Goal: Task Accomplishment & Management: Manage account settings

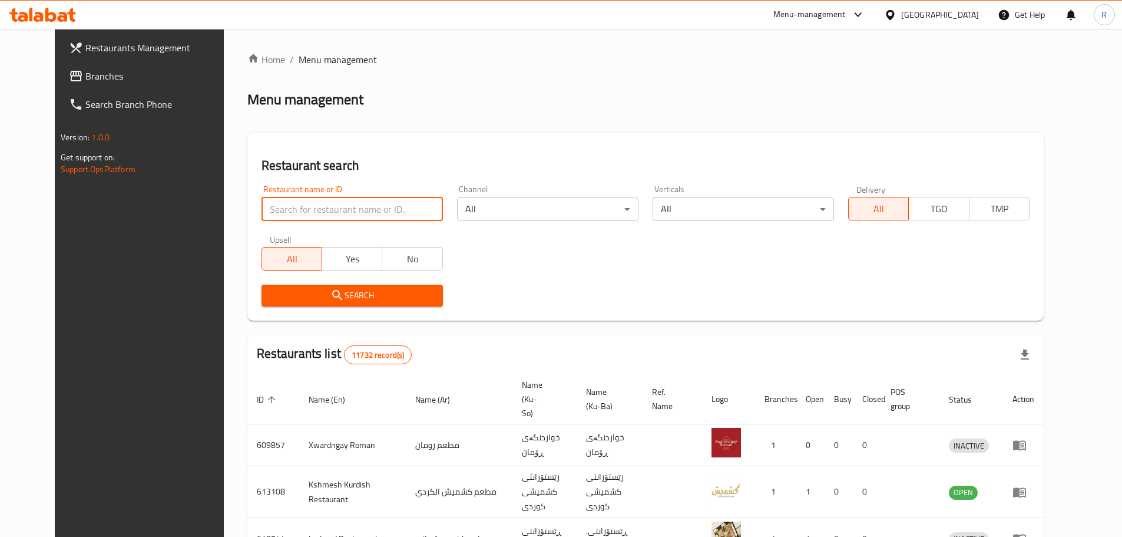
click at [346, 208] on input "search" at bounding box center [352, 209] width 181 height 24
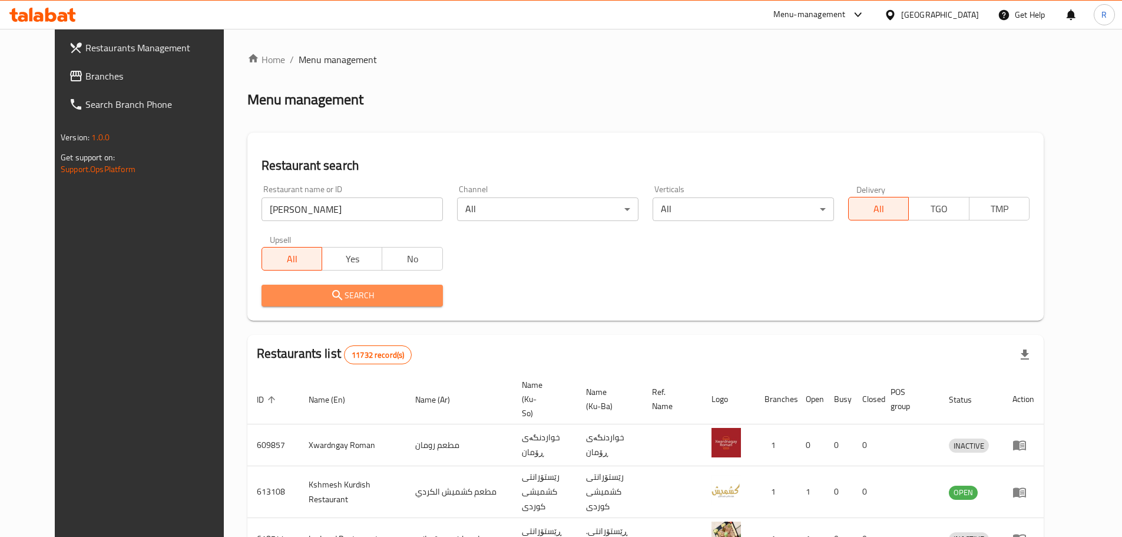
click at [337, 300] on span "Search" at bounding box center [352, 295] width 163 height 15
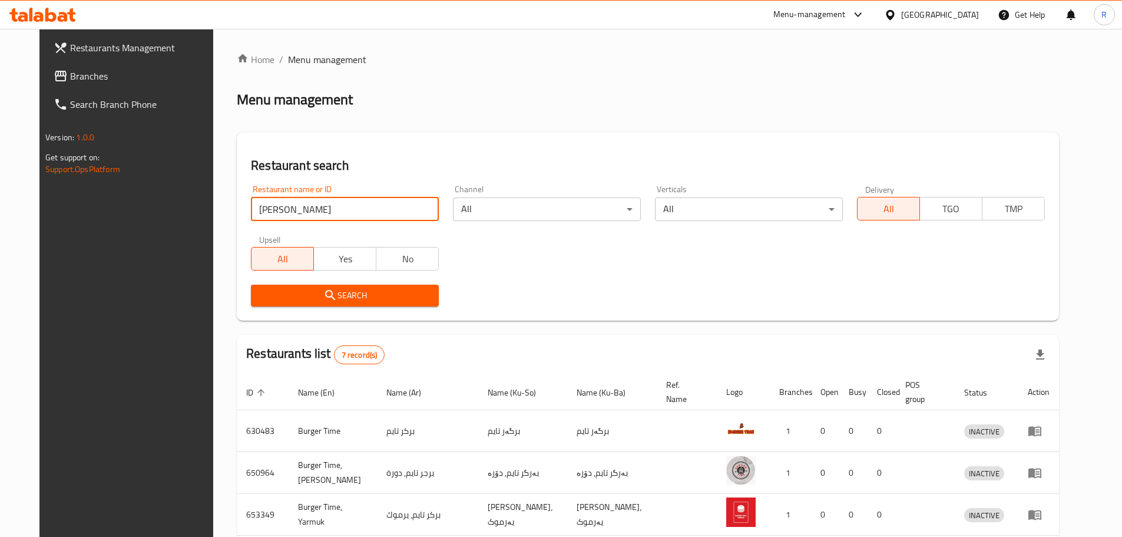
click at [297, 211] on input "[PERSON_NAME]" at bounding box center [345, 209] width 188 height 24
type input "burger king"
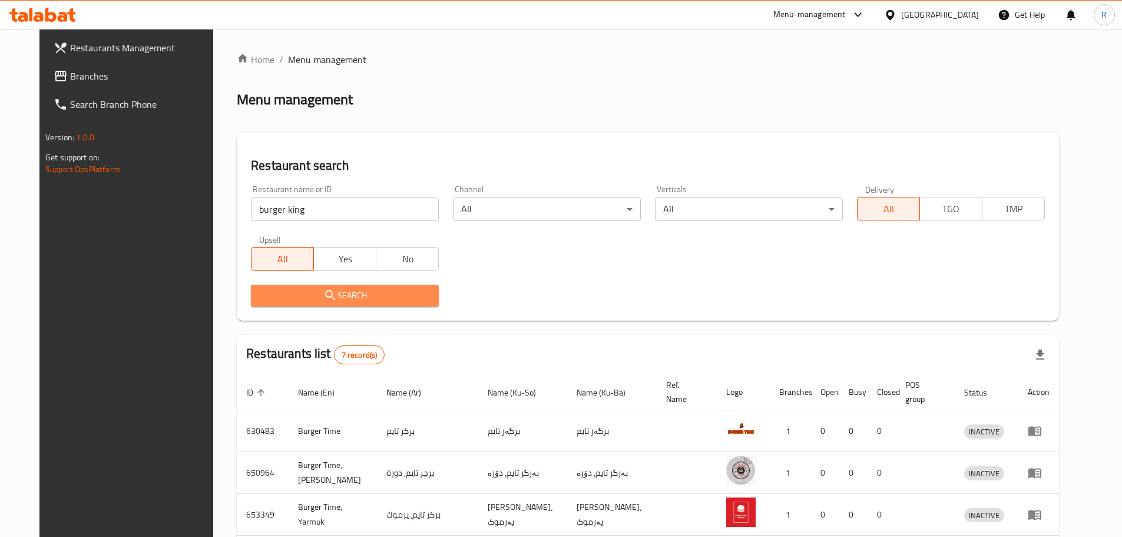
click at [270, 299] on span "Search" at bounding box center [344, 295] width 169 height 15
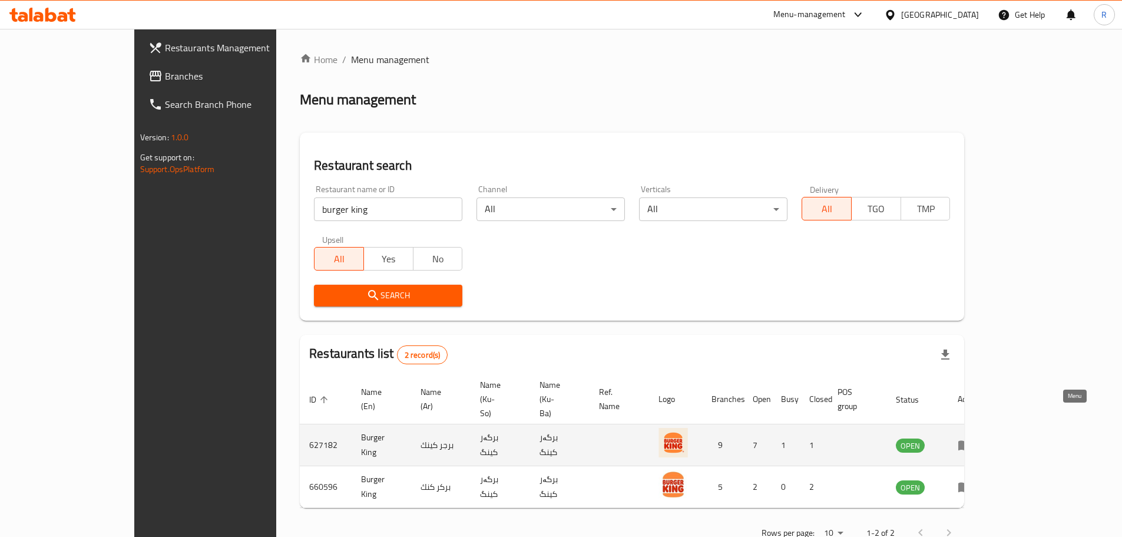
click at [971, 441] on icon "enhanced table" at bounding box center [965, 446] width 13 height 10
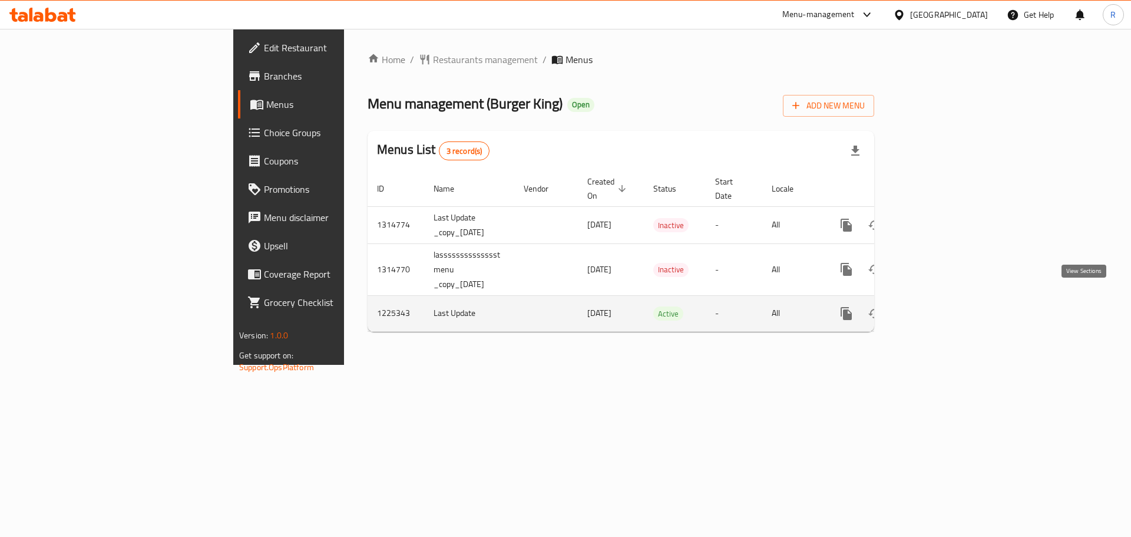
click at [938, 306] on icon "enhanced table" at bounding box center [931, 313] width 14 height 14
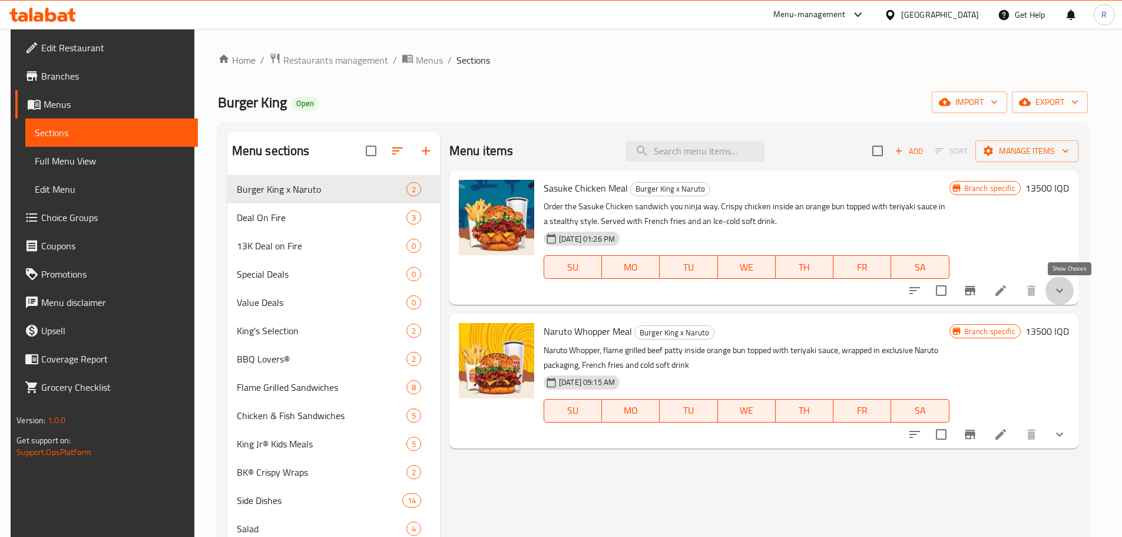
click at [1067, 297] on icon "show more" at bounding box center [1060, 290] width 14 height 14
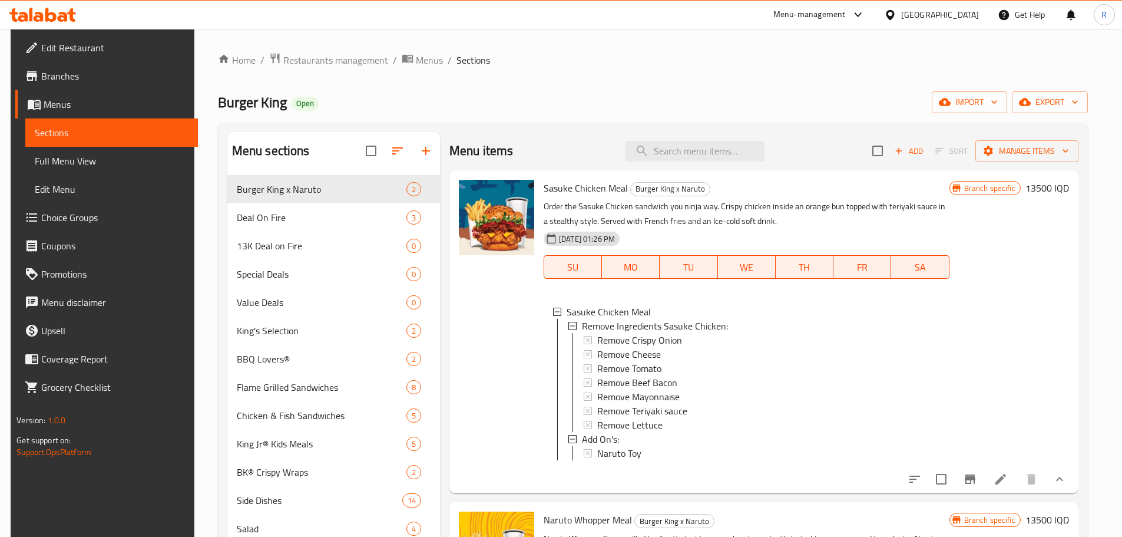
click at [1074, 490] on button "show more" at bounding box center [1060, 479] width 28 height 28
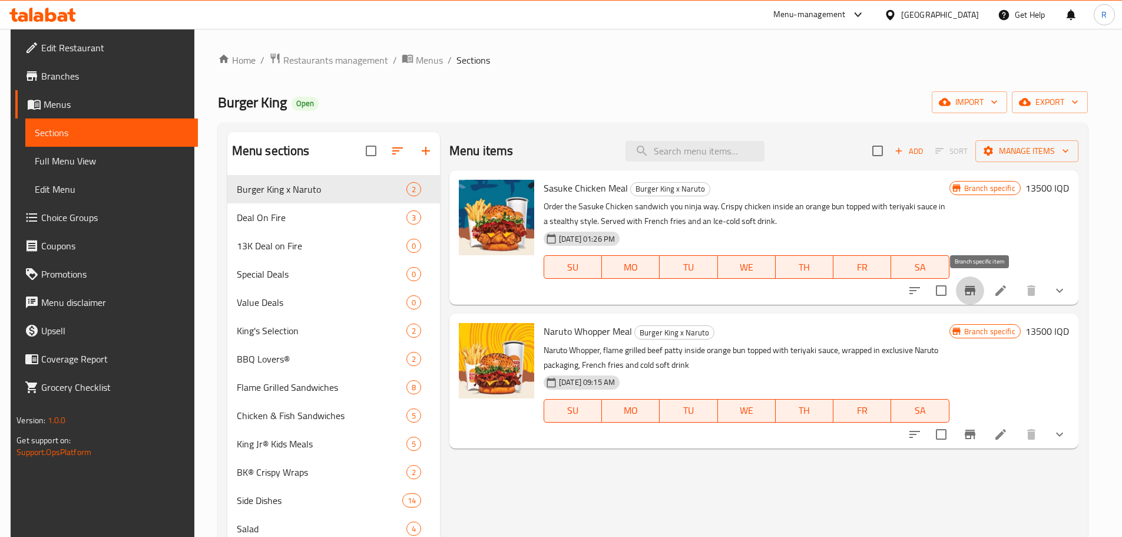
click at [976, 289] on icon "Branch-specific-item" at bounding box center [970, 290] width 11 height 9
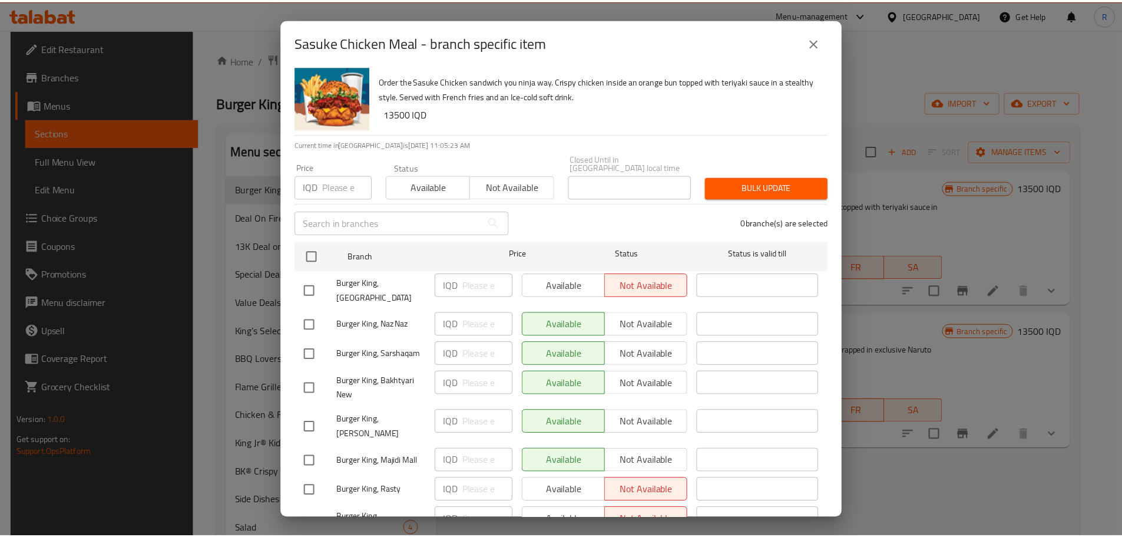
scroll to position [68, 0]
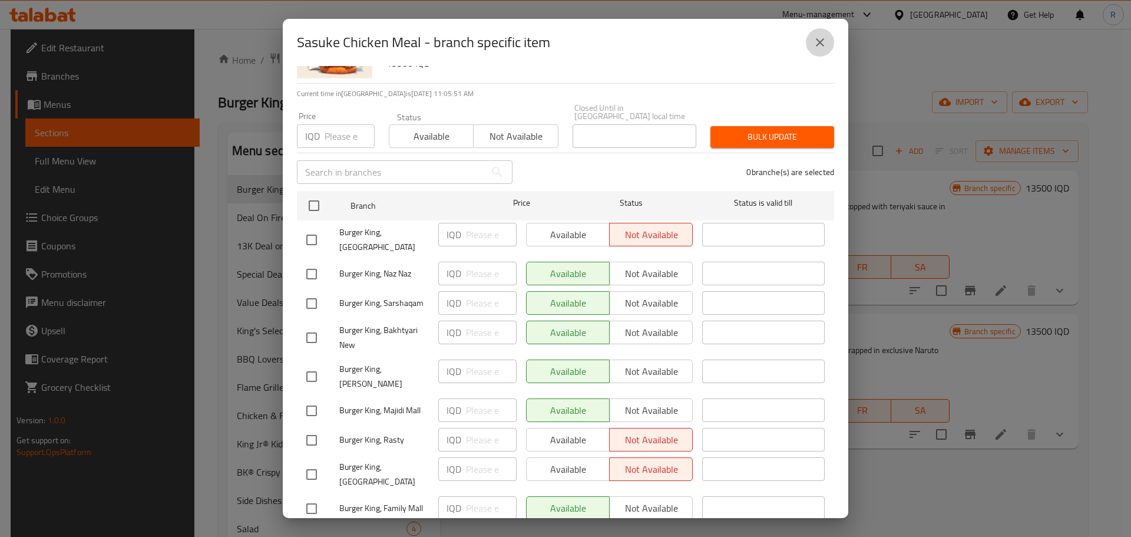
click at [821, 44] on icon "close" at bounding box center [820, 42] width 8 height 8
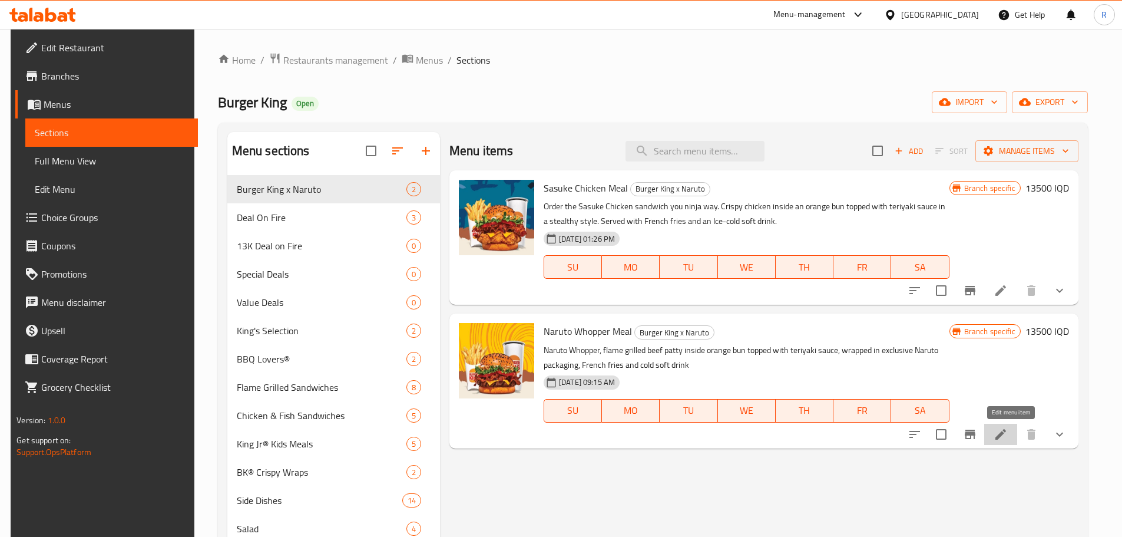
click at [1006, 435] on icon at bounding box center [1001, 434] width 11 height 11
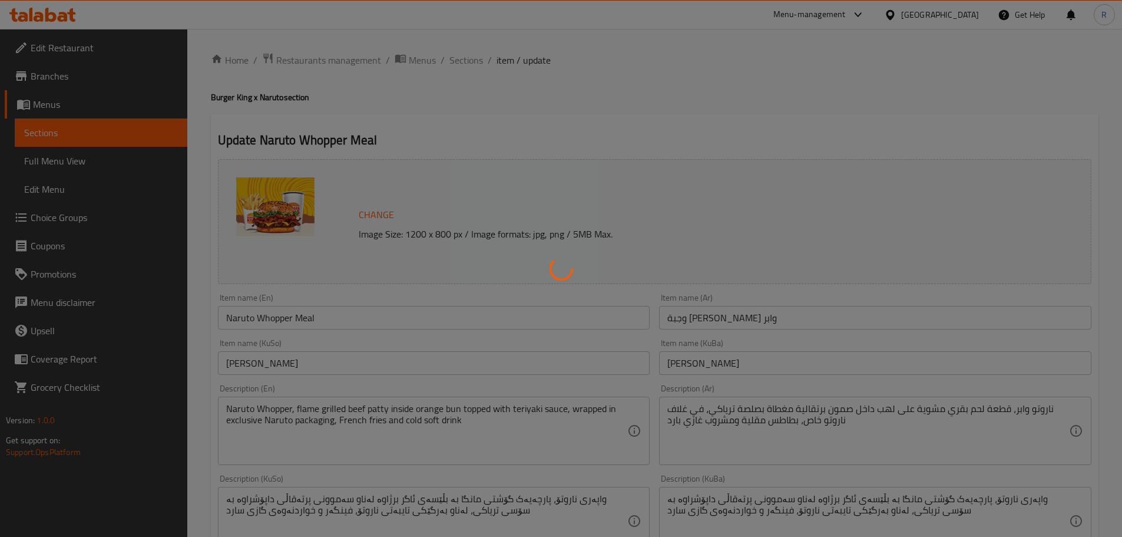
type input "إزالة المكونات (ناروتو وابر):"
type input "لابردنی کەرستەکان (ناروتۆ واپەر):"
type input "0"
type input "7"
type input "إختيارك من المشروبات:"
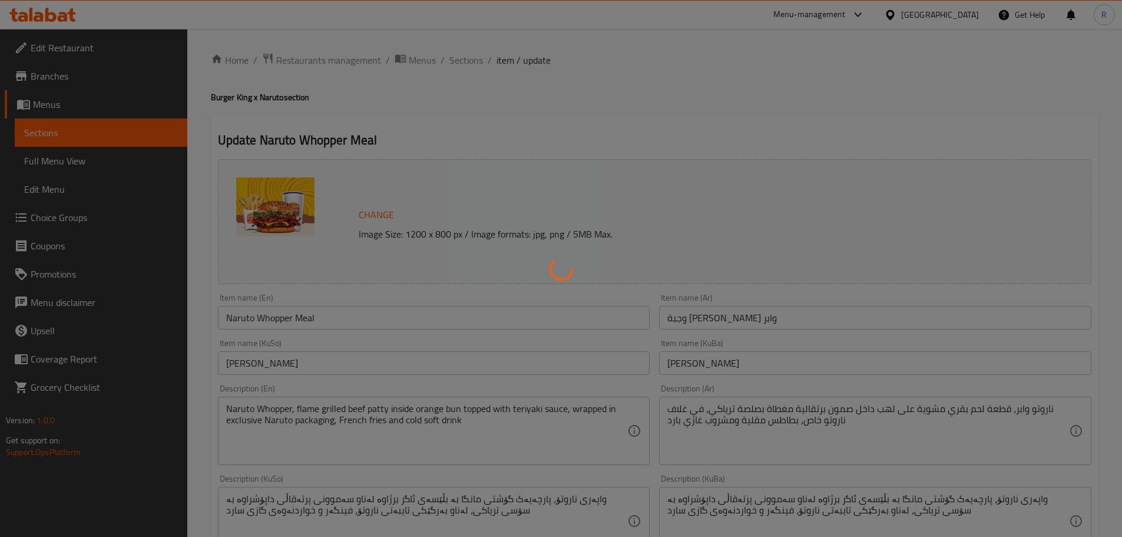
type input "هەڵبژاردنت لە خواردنەوەکان:"
type input "1"
type input "الإضافات:"
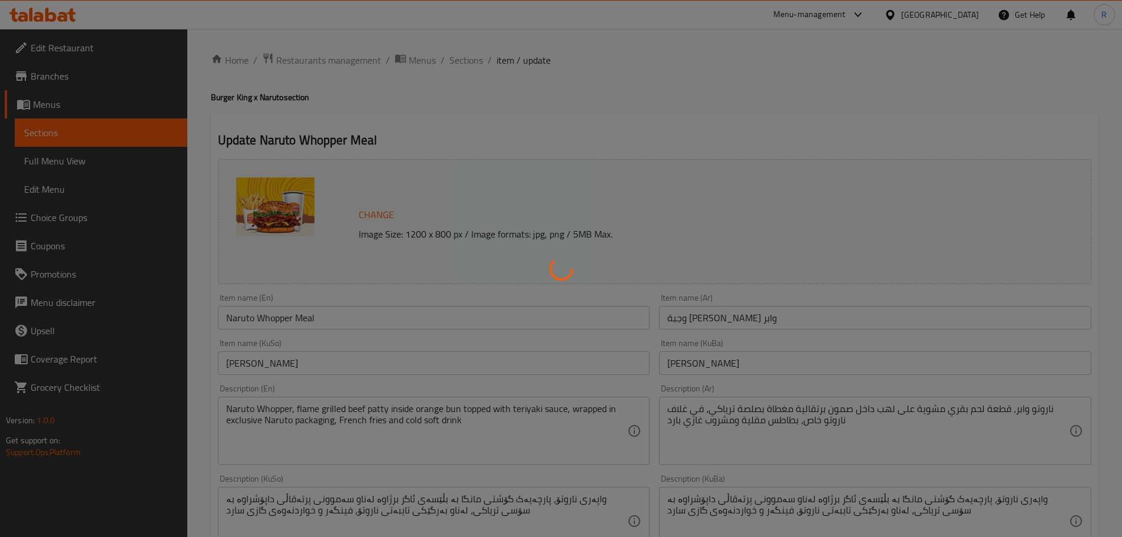
type input "زیادە:"
type input "0"
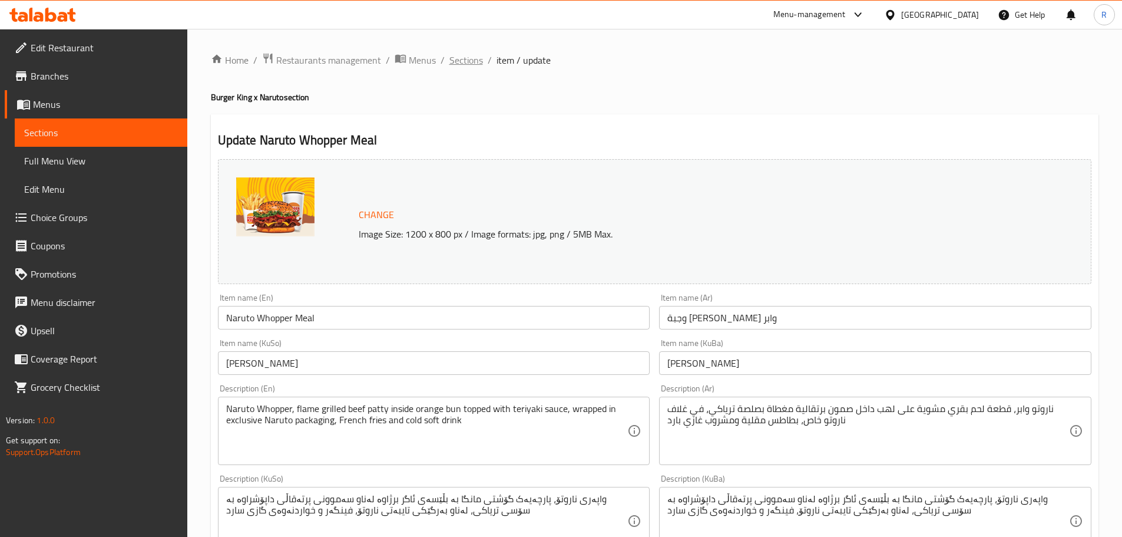
click at [472, 63] on span "Sections" at bounding box center [467, 60] width 34 height 14
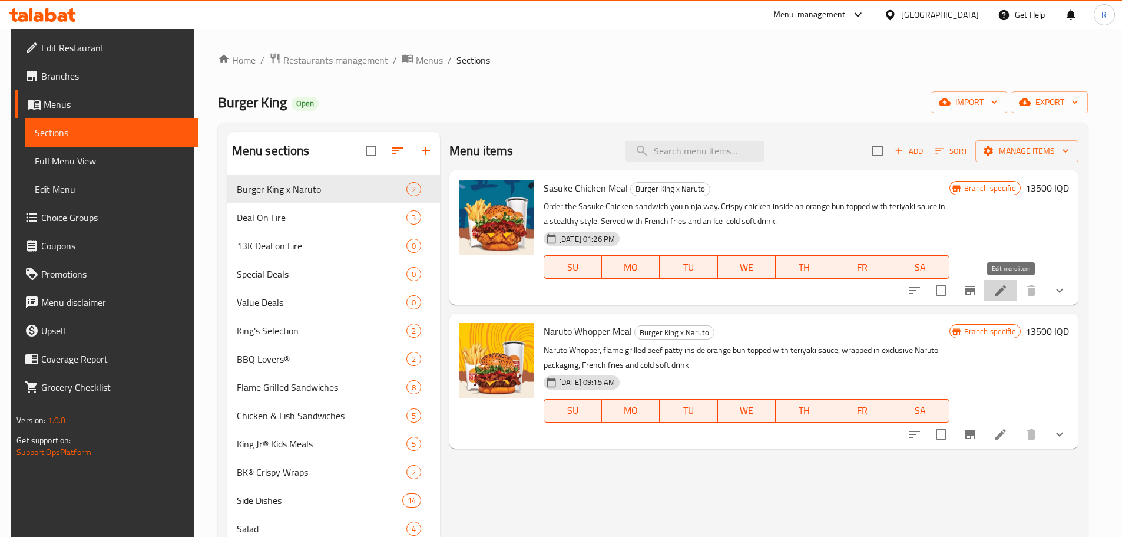
click at [1008, 291] on icon at bounding box center [1001, 290] width 14 height 14
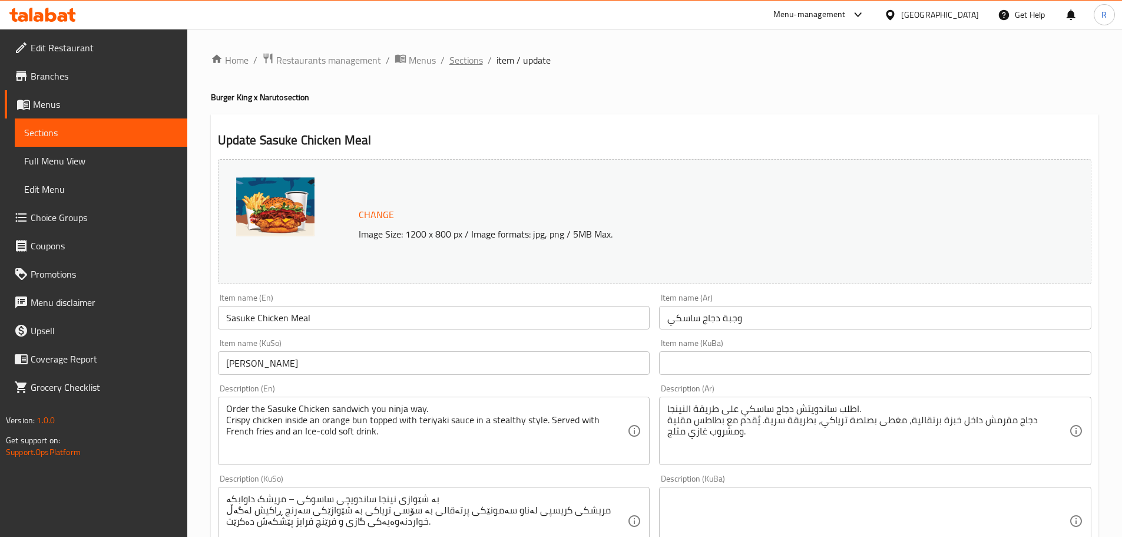
click at [460, 60] on span "Sections" at bounding box center [467, 60] width 34 height 14
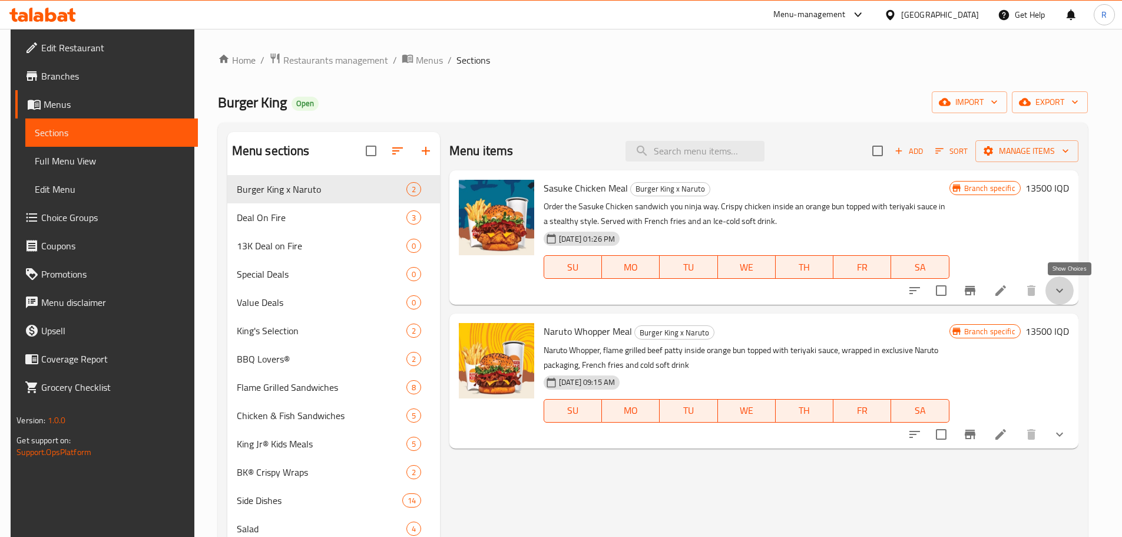
click at [1067, 289] on icon "show more" at bounding box center [1060, 290] width 14 height 14
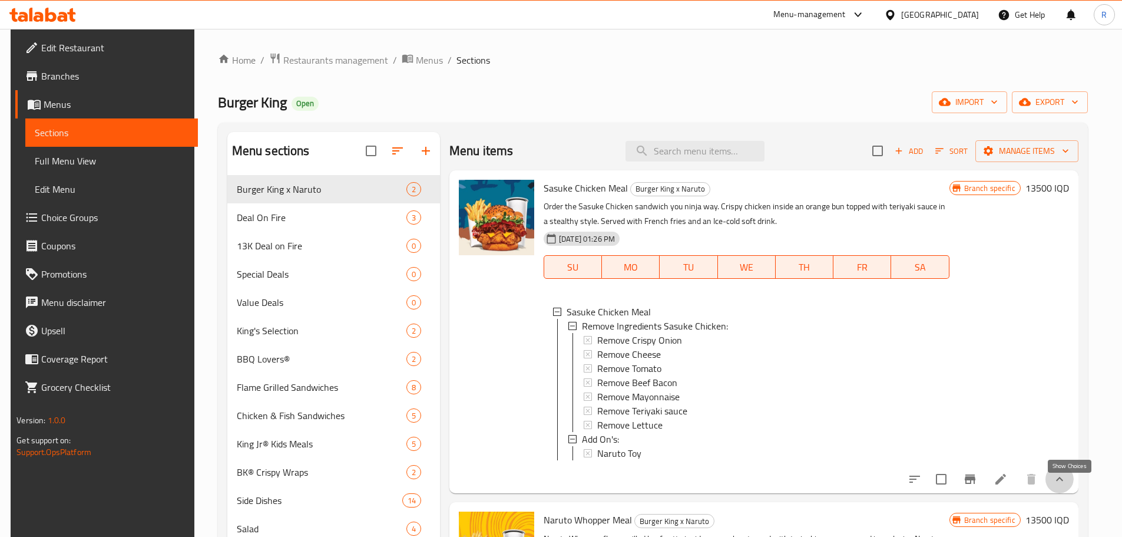
click at [1067, 481] on icon "show more" at bounding box center [1060, 479] width 14 height 14
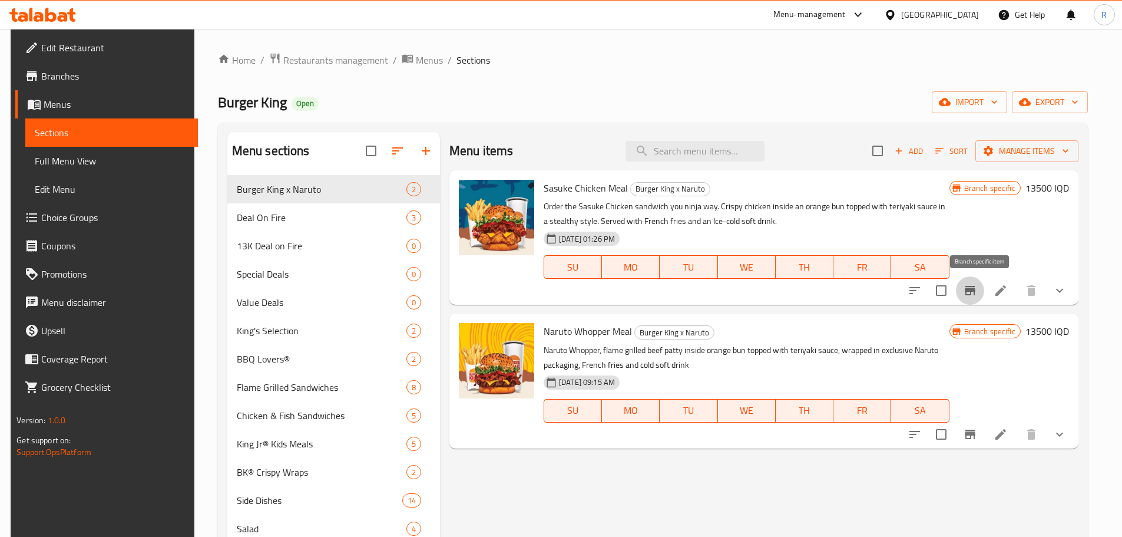
click at [977, 296] on icon "Branch-specific-item" at bounding box center [970, 290] width 14 height 14
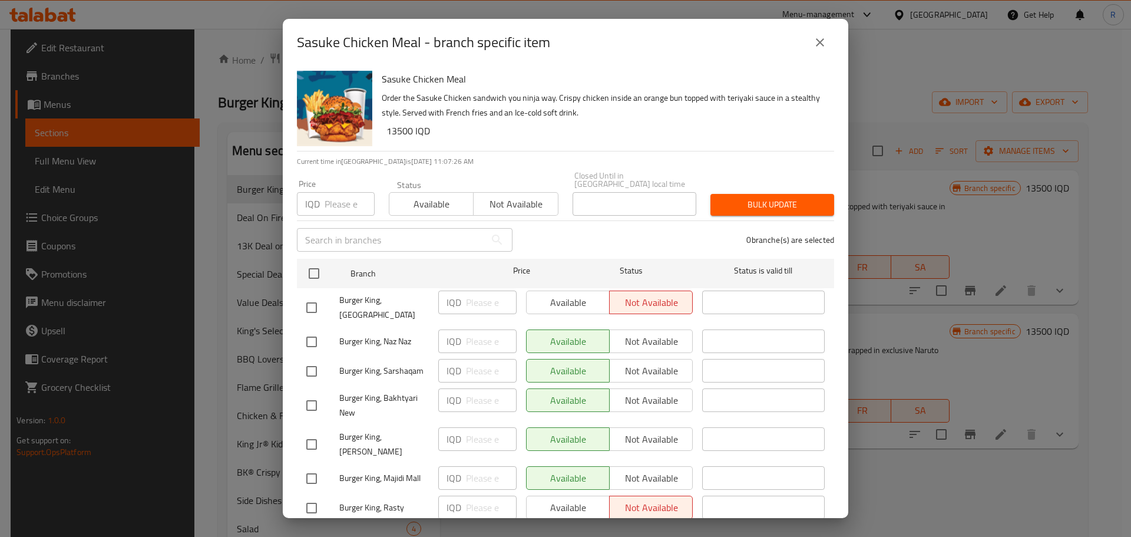
scroll to position [68, 0]
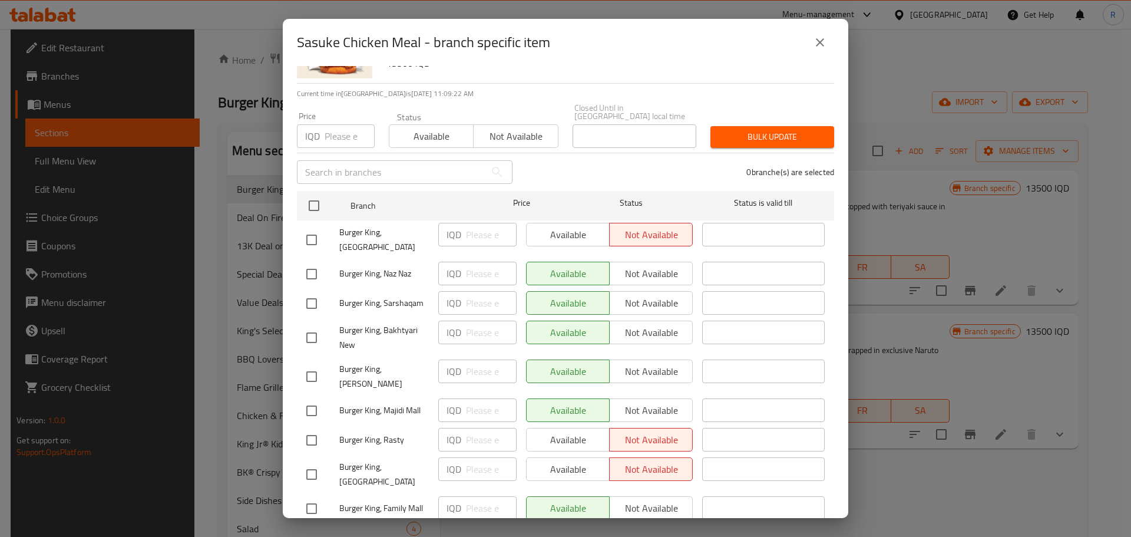
click at [557, 172] on div "0 branche(s) are selected" at bounding box center [681, 172] width 322 height 42
click at [826, 38] on icon "close" at bounding box center [820, 42] width 14 height 14
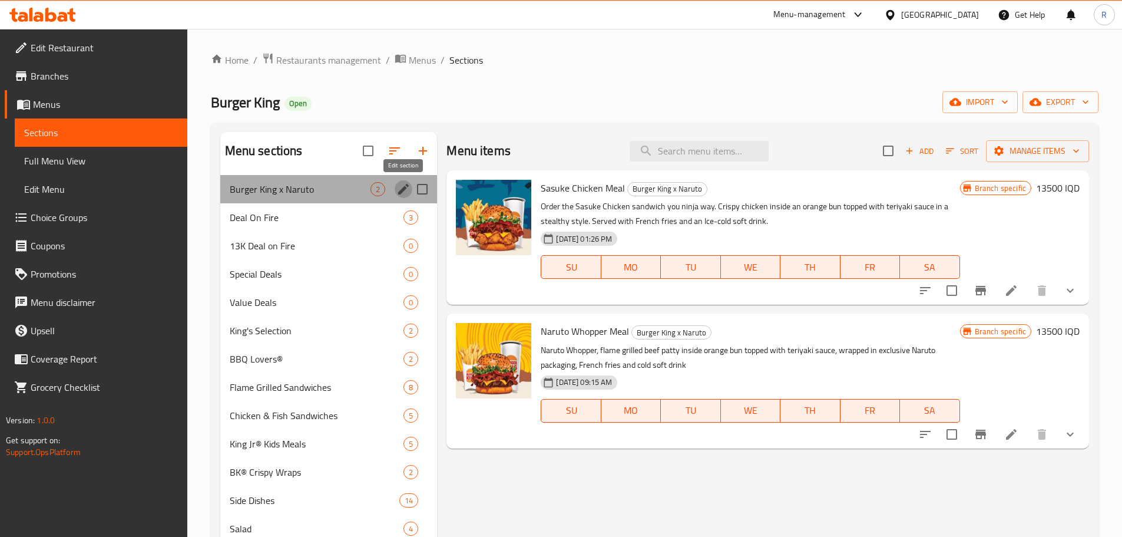
click at [400, 191] on icon "edit" at bounding box center [403, 189] width 11 height 11
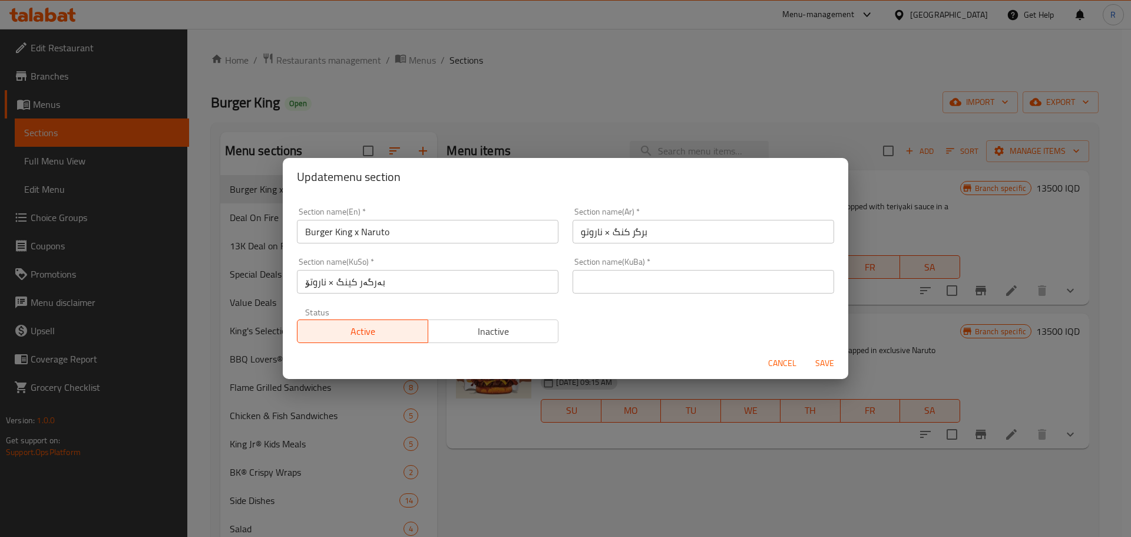
click at [774, 363] on span "Cancel" at bounding box center [782, 363] width 28 height 15
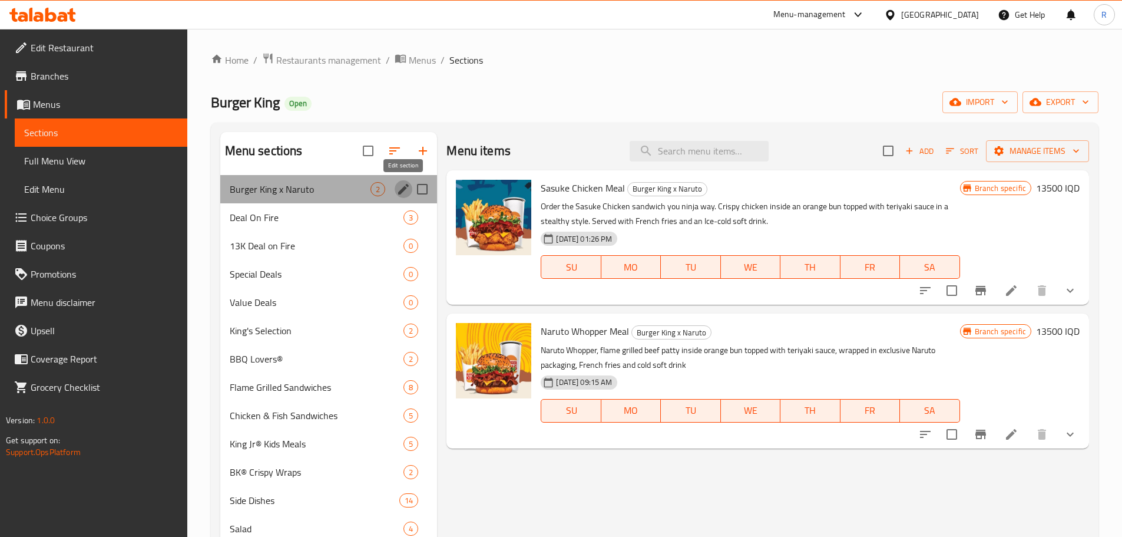
click at [402, 187] on icon "edit" at bounding box center [403, 189] width 14 height 14
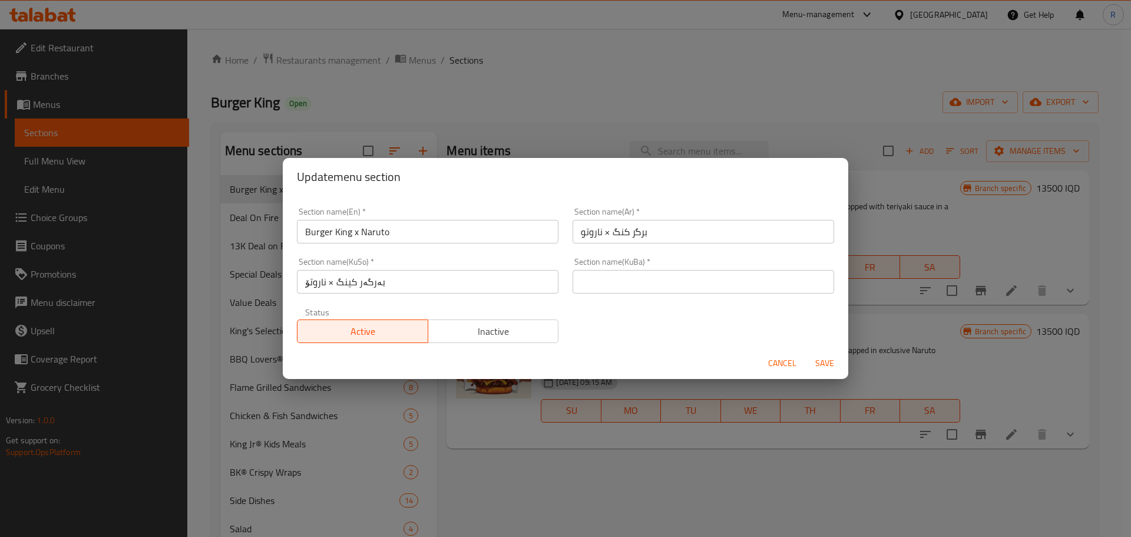
click at [778, 365] on span "Cancel" at bounding box center [782, 363] width 28 height 15
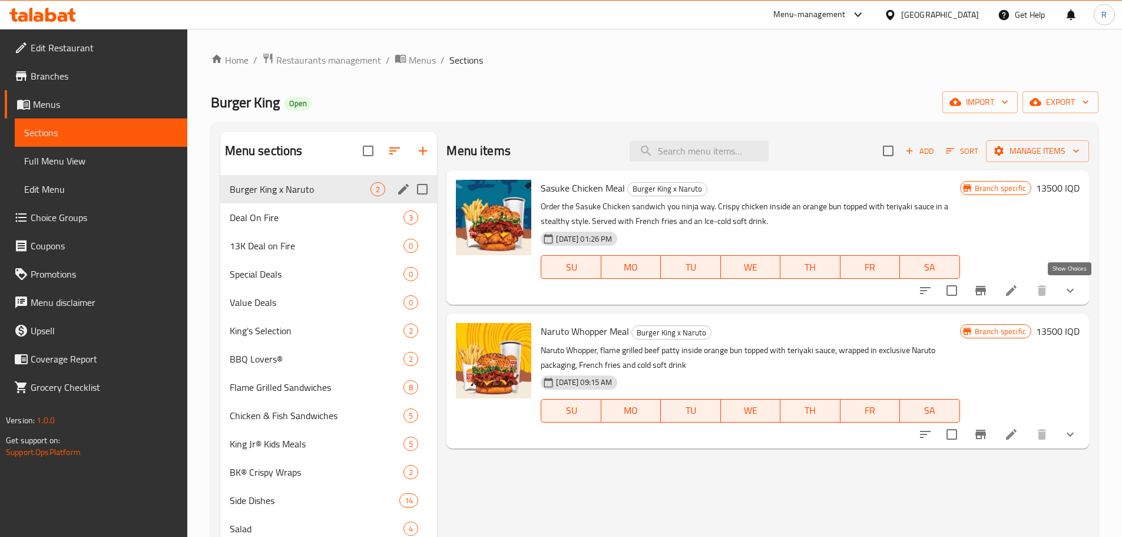
click at [1076, 290] on icon "show more" at bounding box center [1070, 290] width 14 height 14
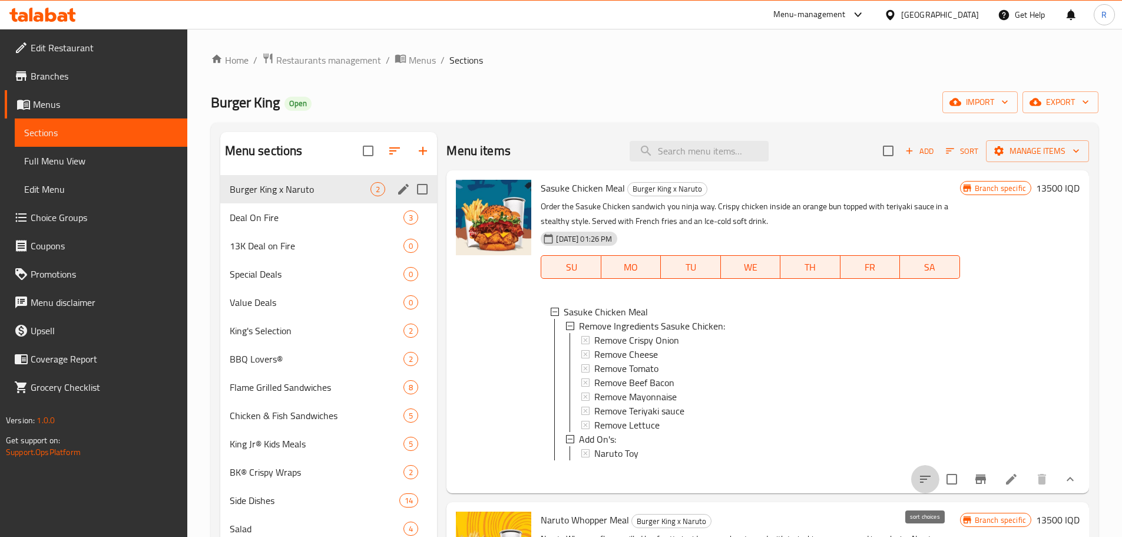
click at [931, 486] on icon "sort-choices" at bounding box center [925, 479] width 14 height 14
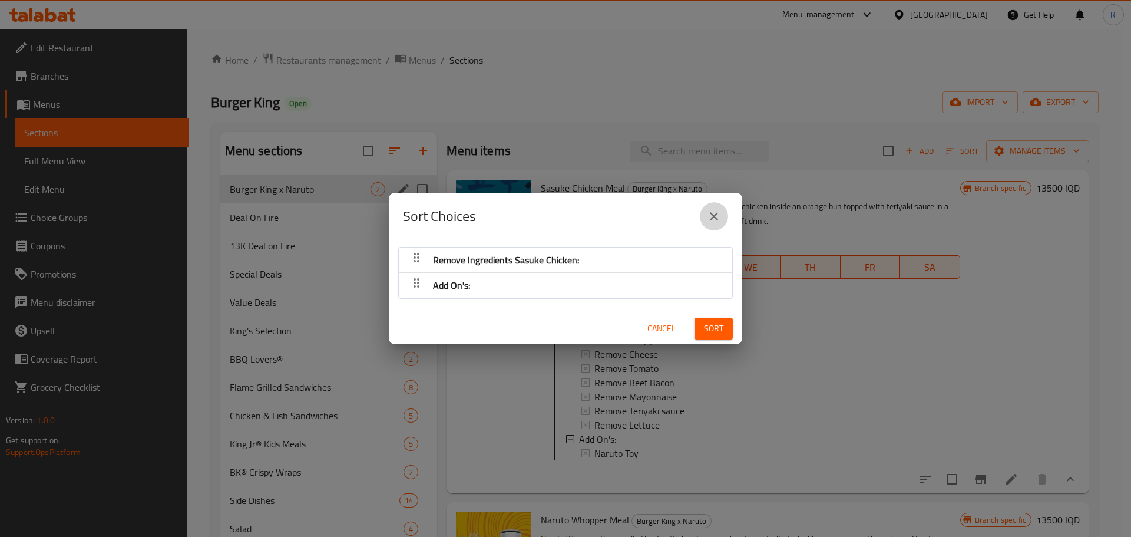
click at [716, 216] on icon "close" at bounding box center [714, 216] width 14 height 14
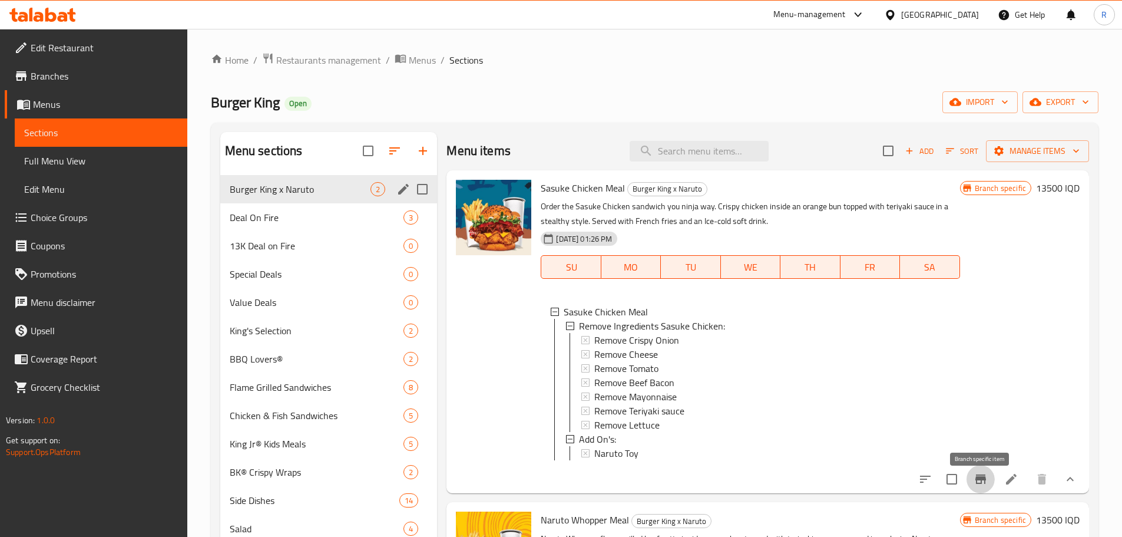
click at [983, 484] on icon "Branch-specific-item" at bounding box center [981, 478] width 11 height 9
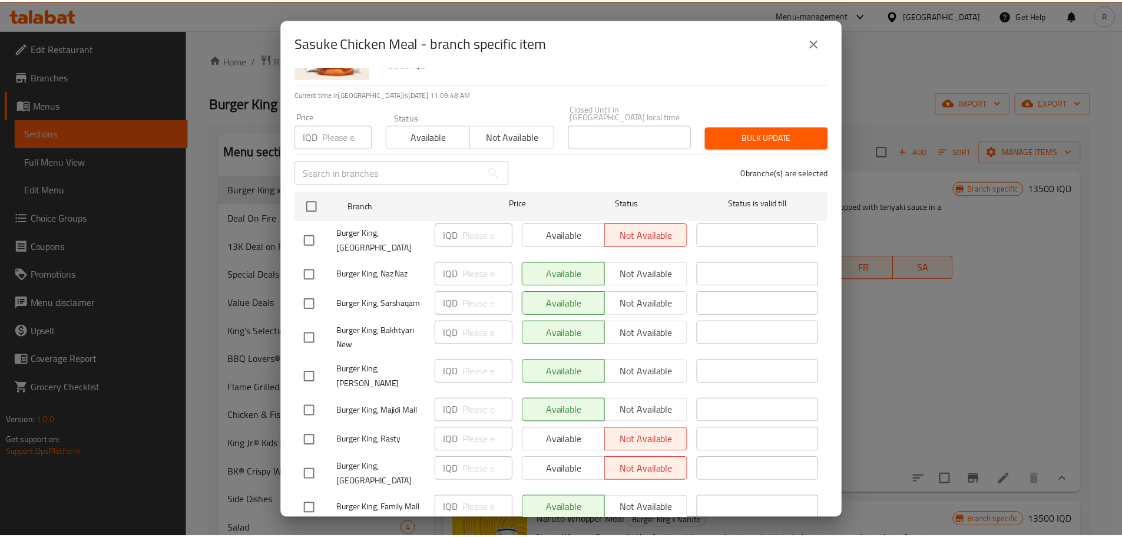
scroll to position [0, 0]
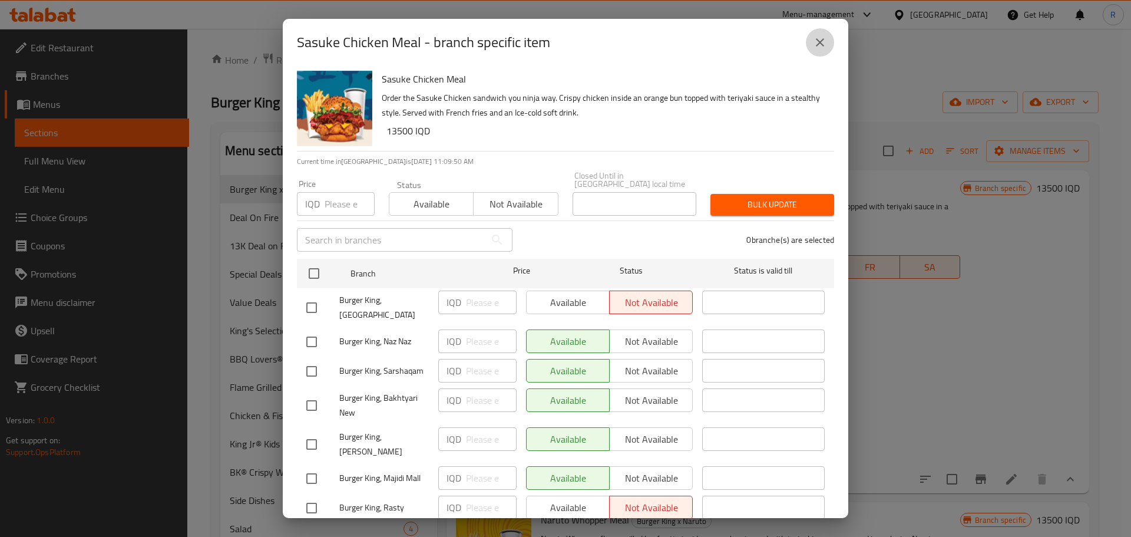
click at [819, 37] on icon "close" at bounding box center [820, 42] width 14 height 14
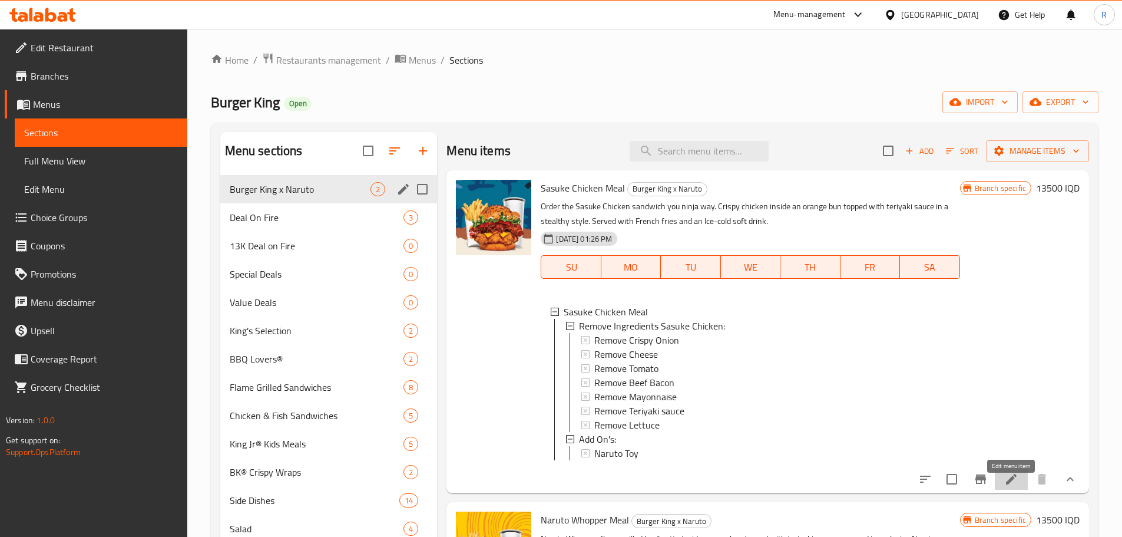
click at [1007, 484] on icon at bounding box center [1011, 479] width 11 height 11
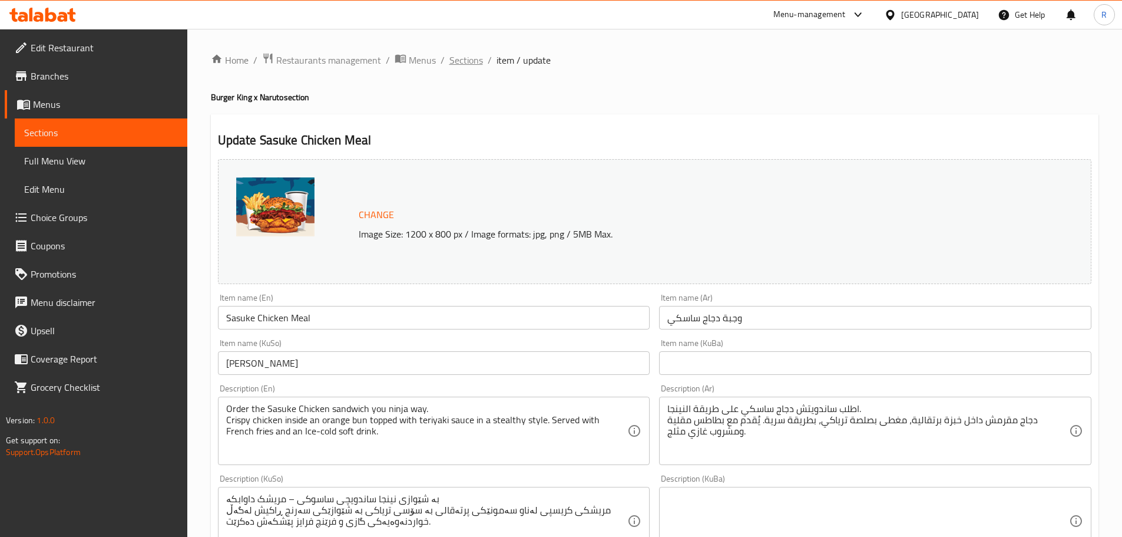
click at [467, 60] on span "Sections" at bounding box center [467, 60] width 34 height 14
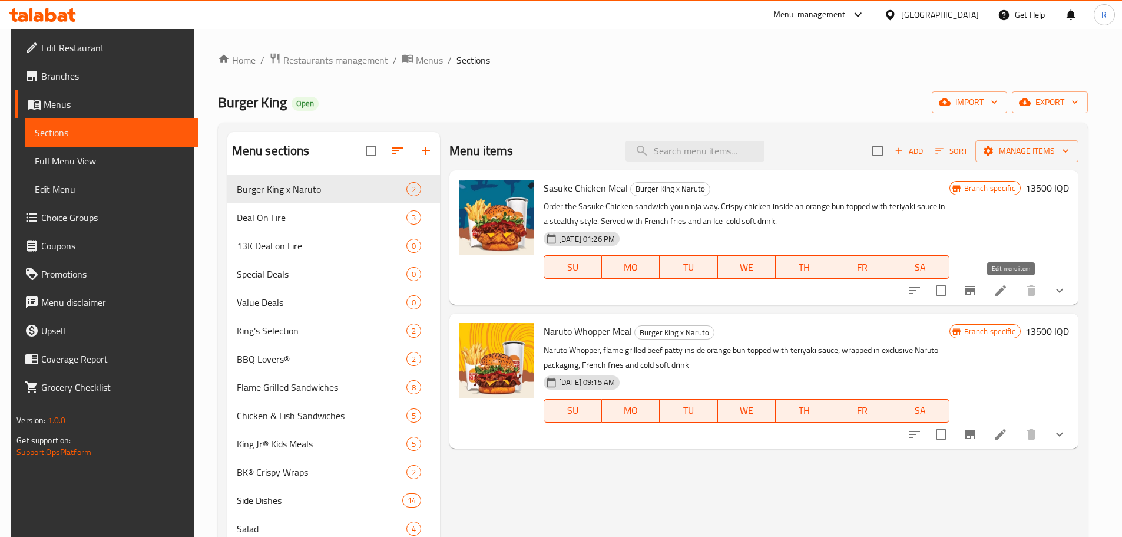
click at [1006, 292] on icon at bounding box center [1001, 290] width 11 height 11
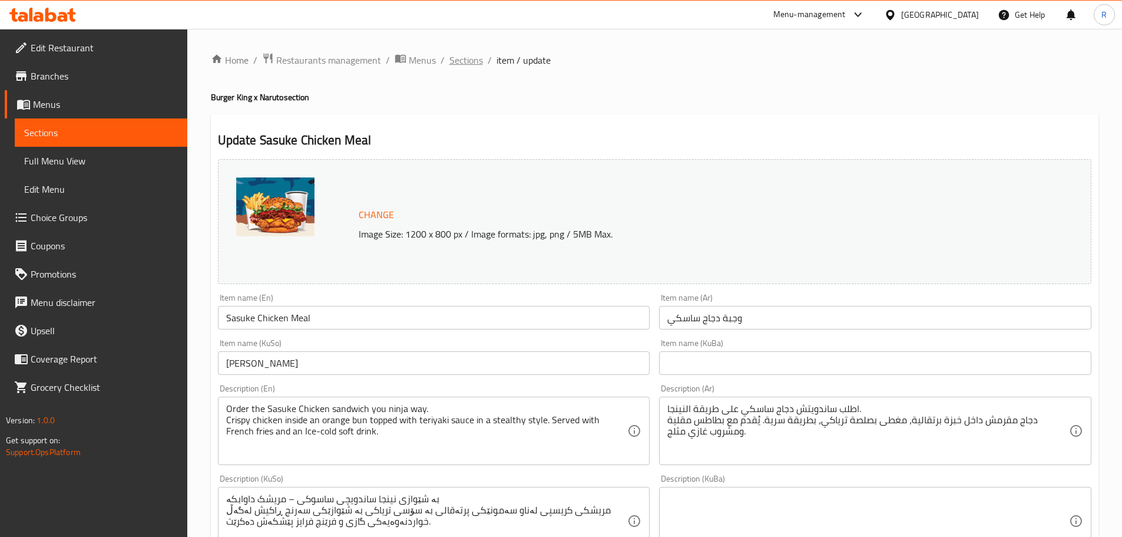
click at [465, 64] on span "Sections" at bounding box center [467, 60] width 34 height 14
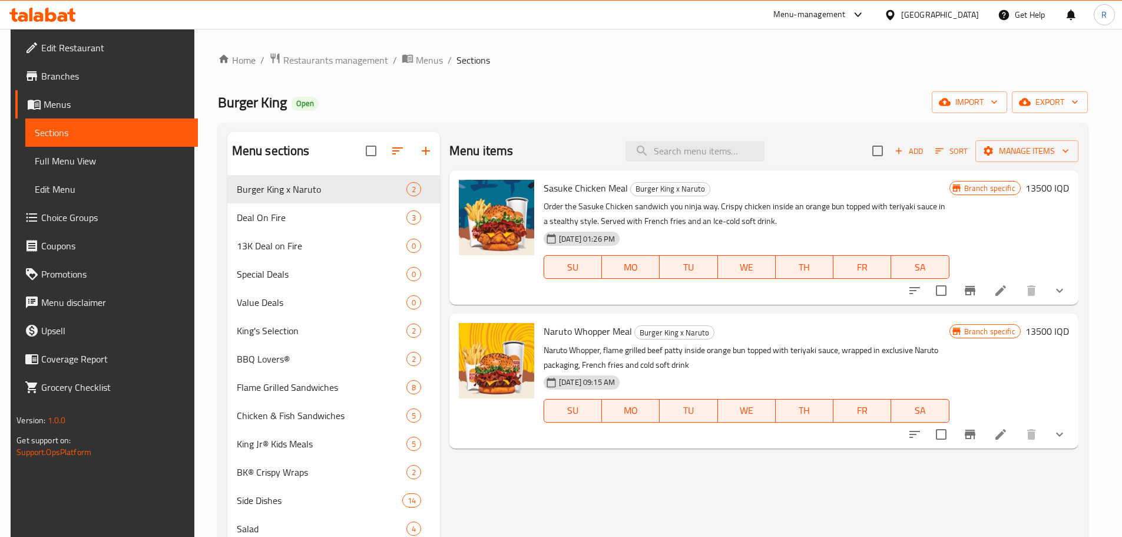
click at [580, 306] on div "Menu items Add Sort Manage items Sasuke Chicken Meal Burger King x Naruto Order…" at bounding box center [759, 400] width 639 height 537
click at [699, 310] on div "Menu items Add Sort Manage items Sasuke Chicken Meal Burger King x Naruto Order…" at bounding box center [759, 400] width 639 height 537
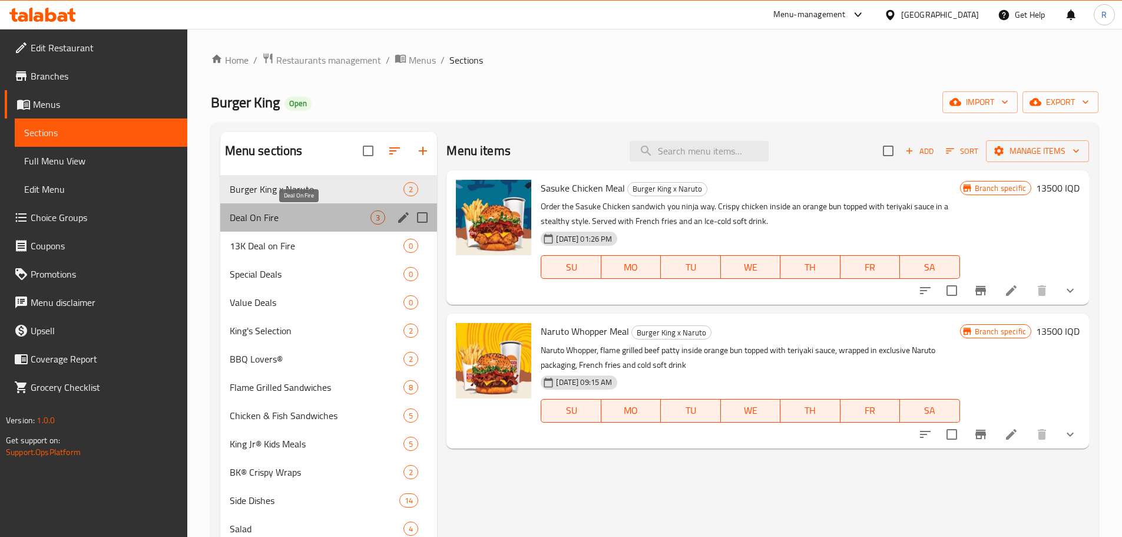
click at [272, 218] on span "Deal On Fire" at bounding box center [300, 217] width 141 height 14
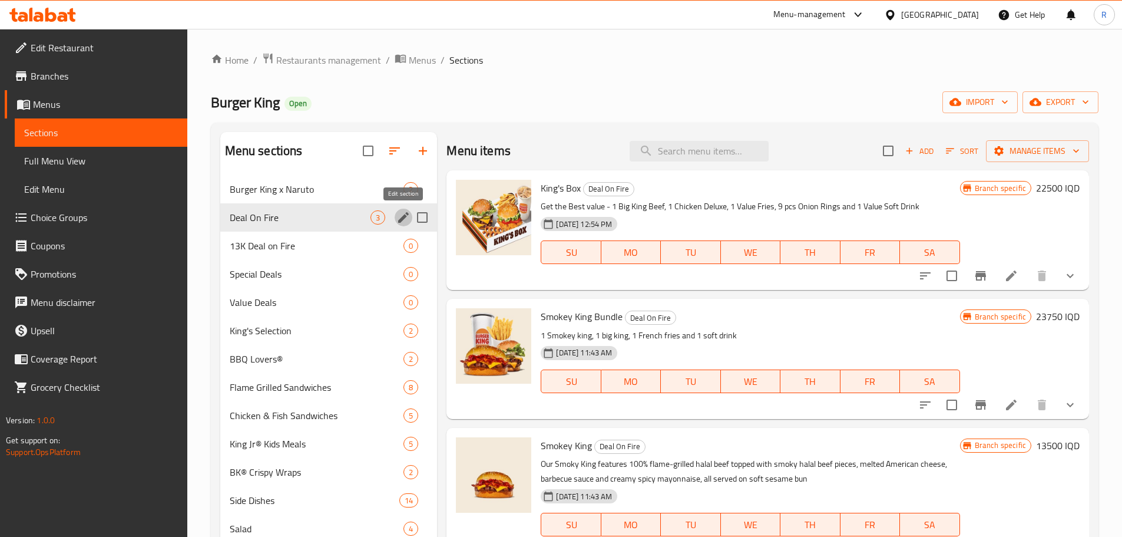
click at [402, 222] on icon "edit" at bounding box center [403, 217] width 14 height 14
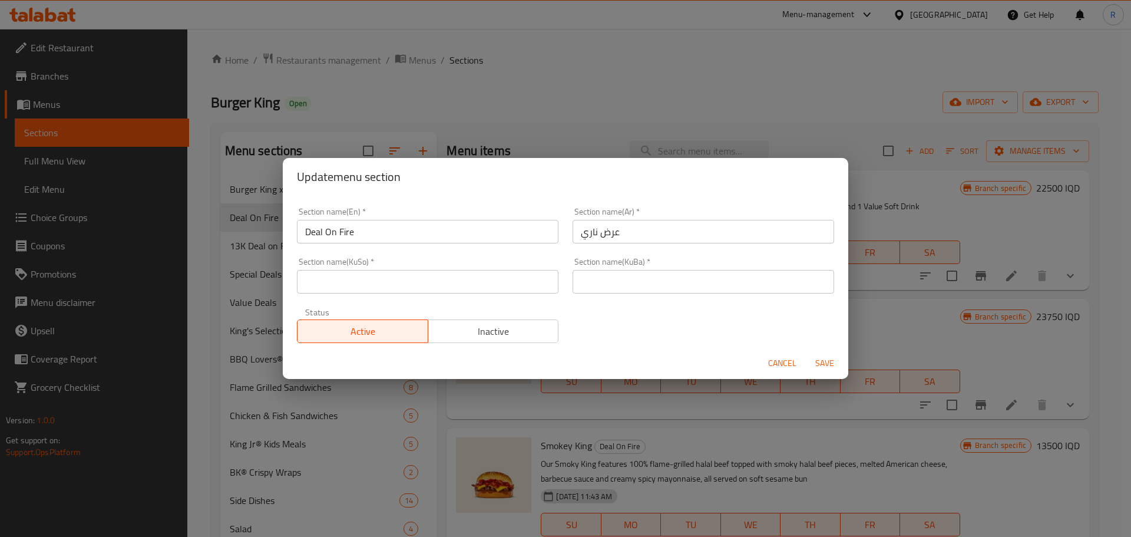
click at [537, 94] on div "Update menu section Section name(En)   * Deal On Fire Section name(En) * Sectio…" at bounding box center [565, 268] width 1131 height 537
click at [786, 365] on span "Cancel" at bounding box center [782, 363] width 28 height 15
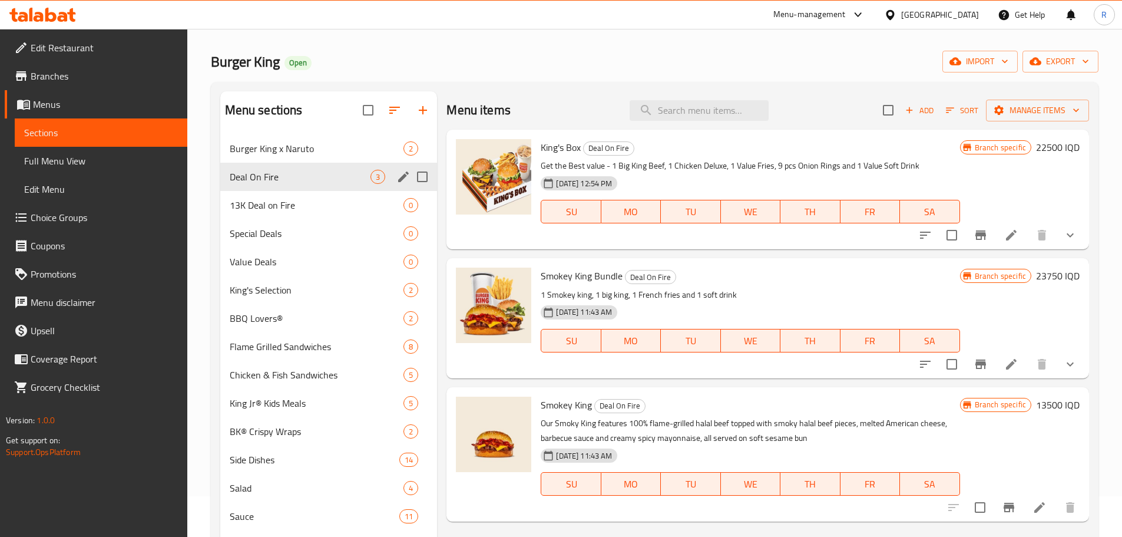
scroll to position [40, 0]
click at [1075, 235] on icon "show more" at bounding box center [1070, 236] width 14 height 14
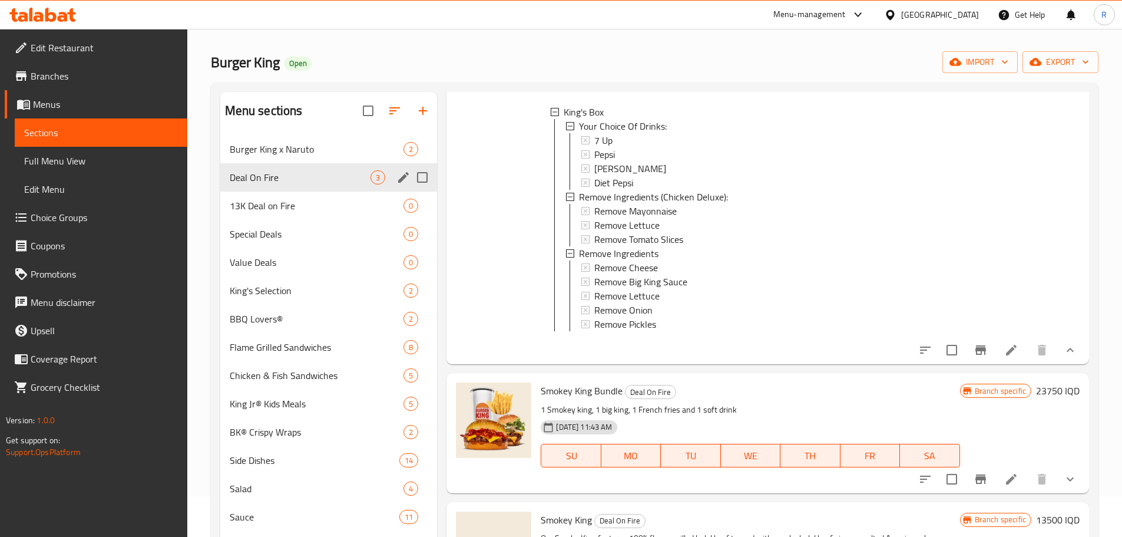
scroll to position [161, 0]
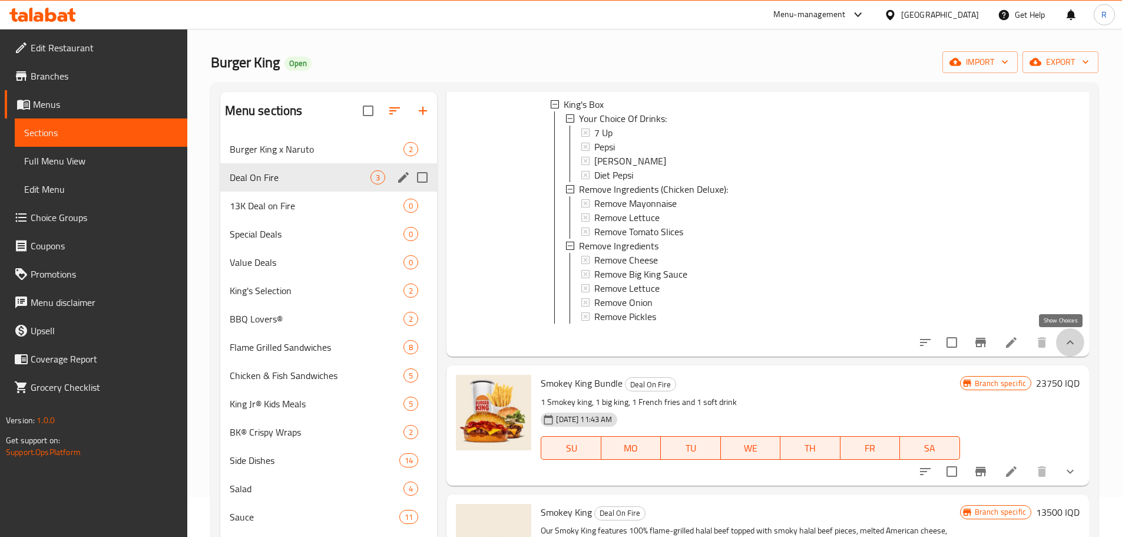
click at [1063, 336] on icon "show more" at bounding box center [1070, 342] width 14 height 14
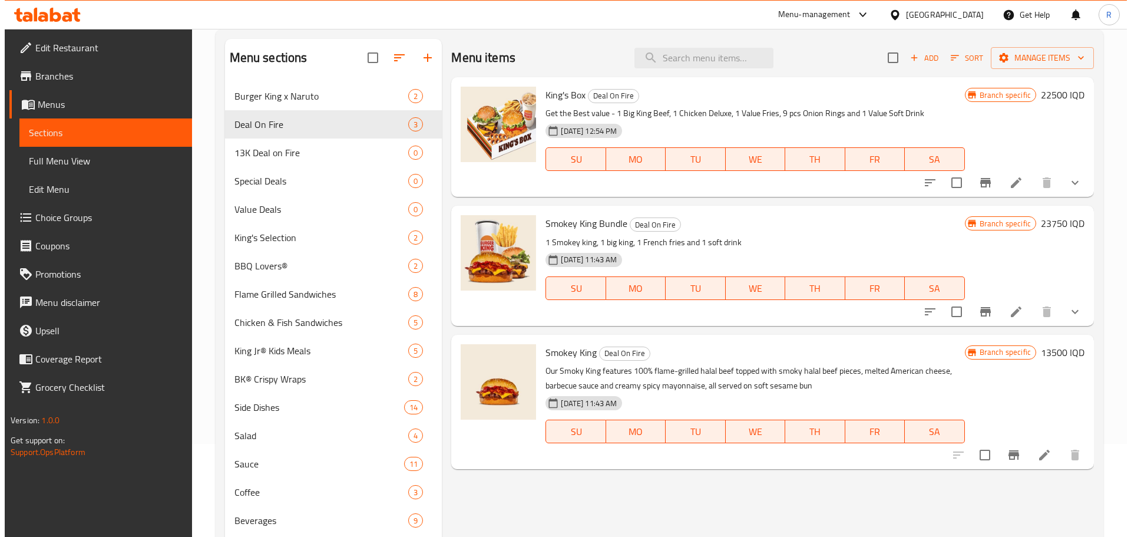
scroll to position [94, 0]
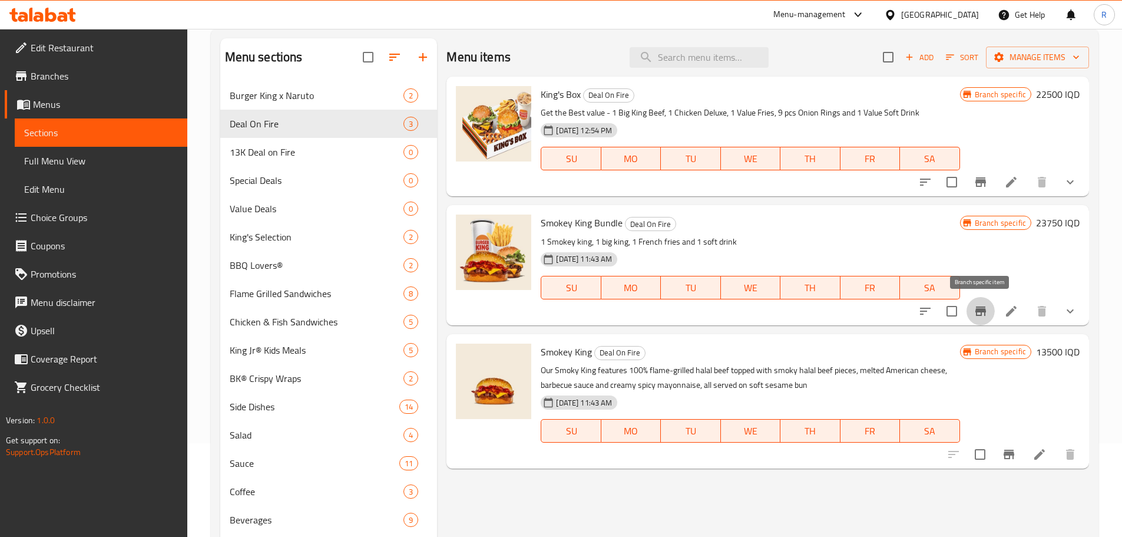
click at [983, 312] on icon "Branch-specific-item" at bounding box center [981, 311] width 14 height 14
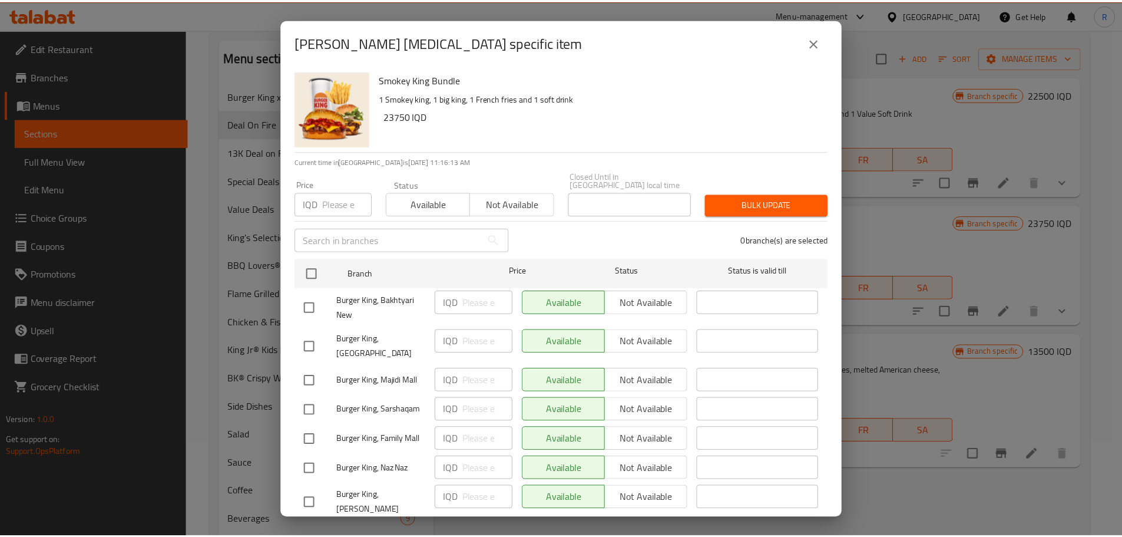
scroll to position [68, 0]
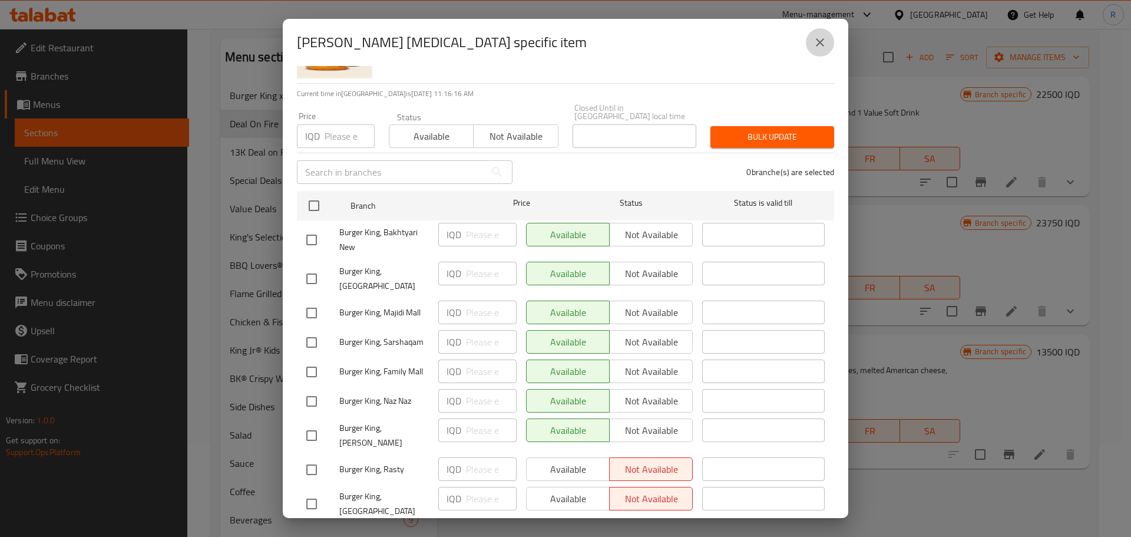
click at [822, 45] on icon "close" at bounding box center [820, 42] width 8 height 8
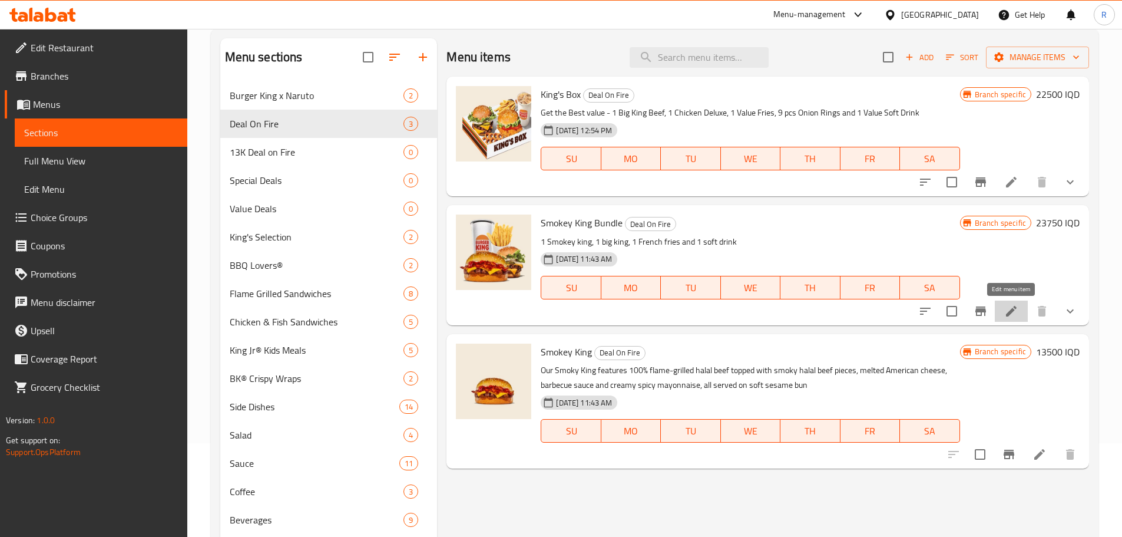
click at [1015, 315] on icon at bounding box center [1011, 311] width 14 height 14
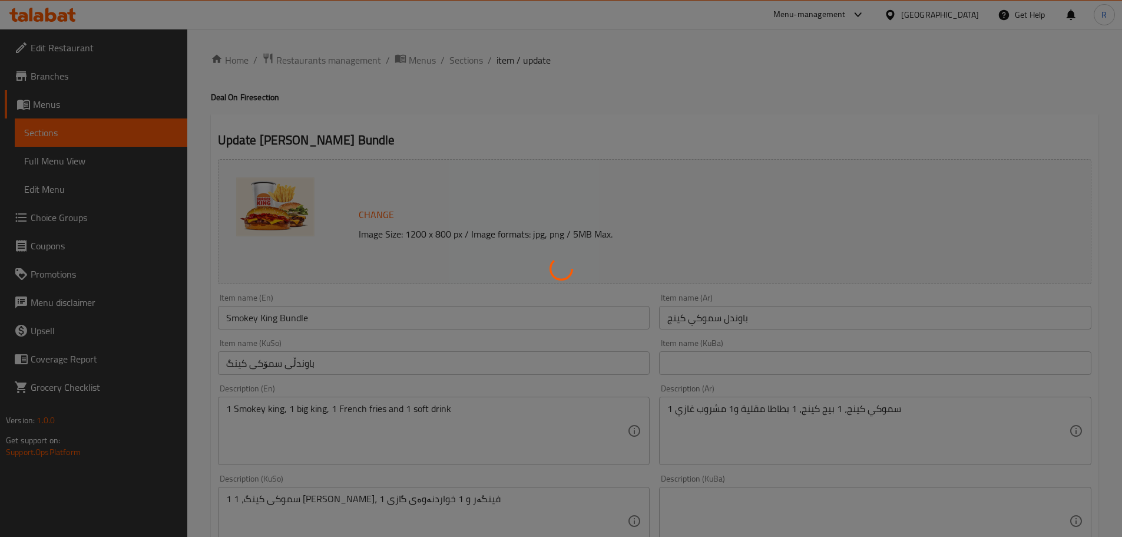
type input "إزالة المكونات (بیگ کنگ لحم)"
type input "لابردنی پێکهاتەکان (بیگ کینگ گۆشت)"
type input "0"
type input "1"
type input "إختيارك من المشروبات:"
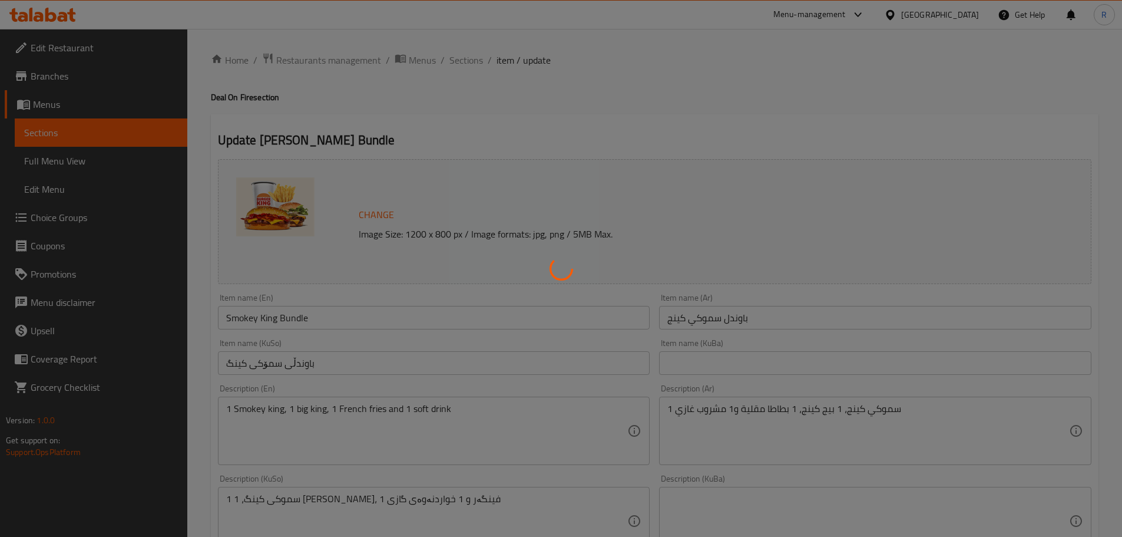
type input "هەڵبژاردنت لە خواردنەوەکان:"
type input "1"
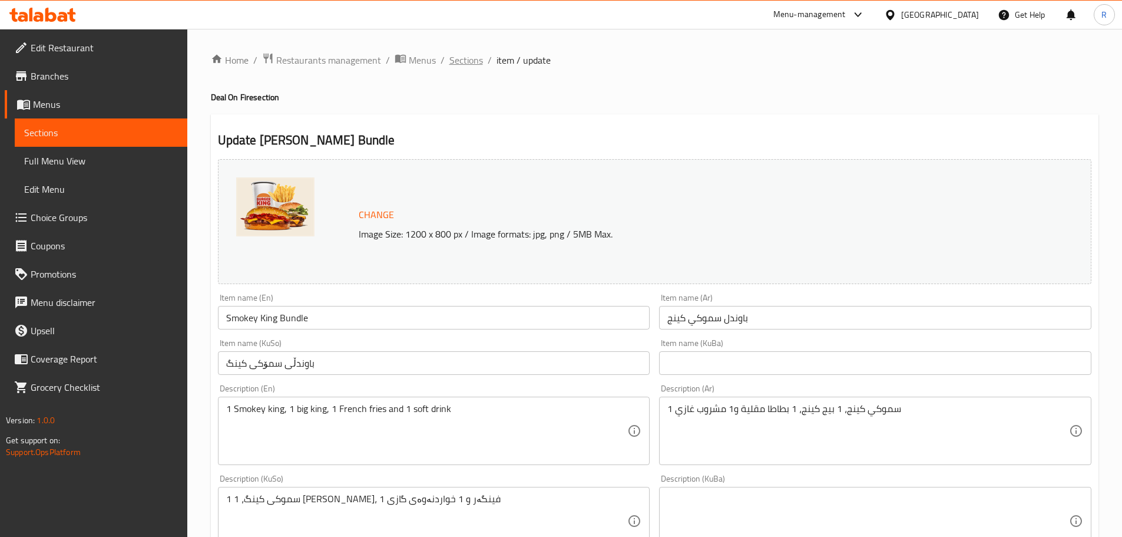
click at [464, 60] on span "Sections" at bounding box center [467, 60] width 34 height 14
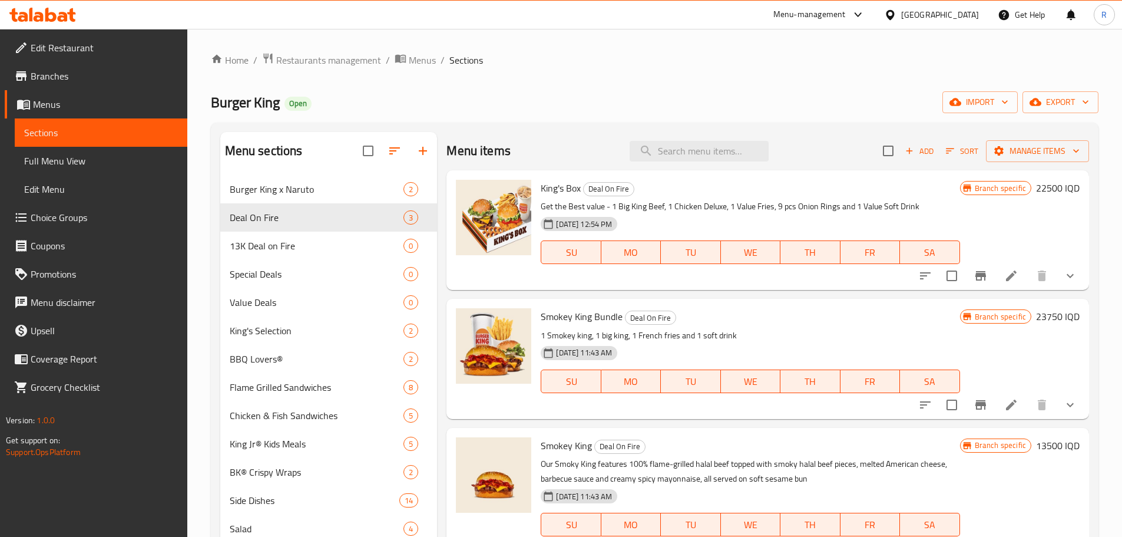
click at [439, 250] on div "Menu items Add Sort Manage items King's Box Deal On Fire Get the Best value - 1…" at bounding box center [763, 400] width 652 height 537
click at [444, 424] on div "Menu items Add Sort Manage items King's Box Deal On Fire Get the Best value - 1…" at bounding box center [763, 400] width 652 height 537
click at [660, 79] on div "Home / Restaurants management / Menus / Sections Burger King Open import export…" at bounding box center [655, 365] width 888 height 626
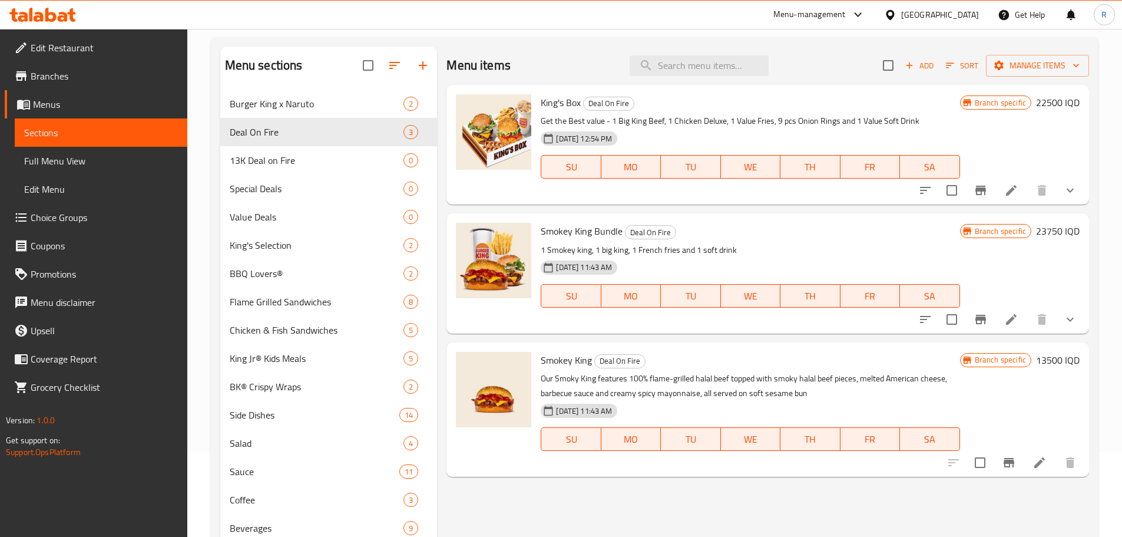
scroll to position [65, 0]
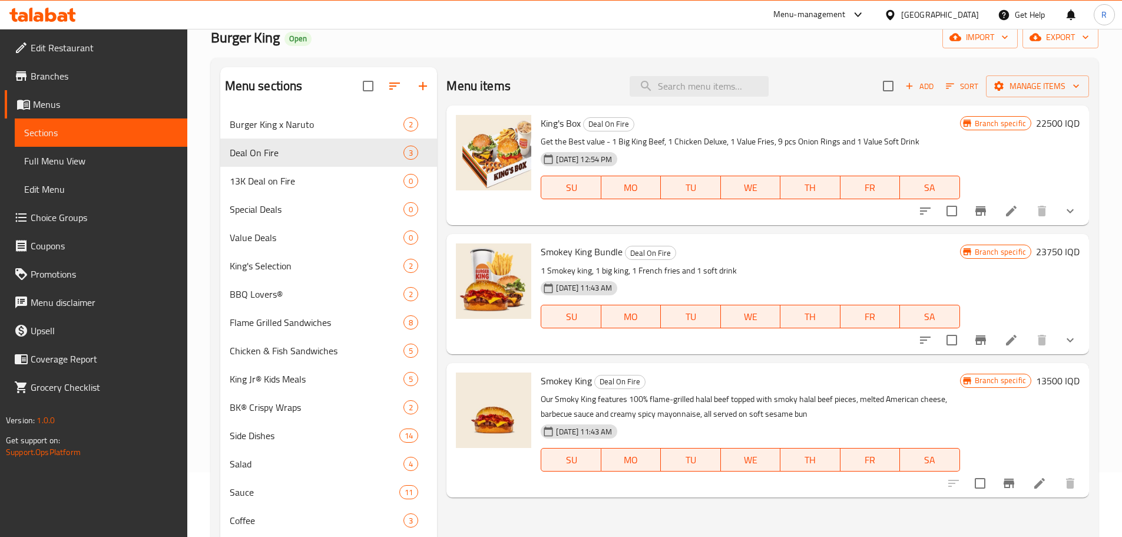
click at [1079, 343] on button "show more" at bounding box center [1070, 340] width 28 height 28
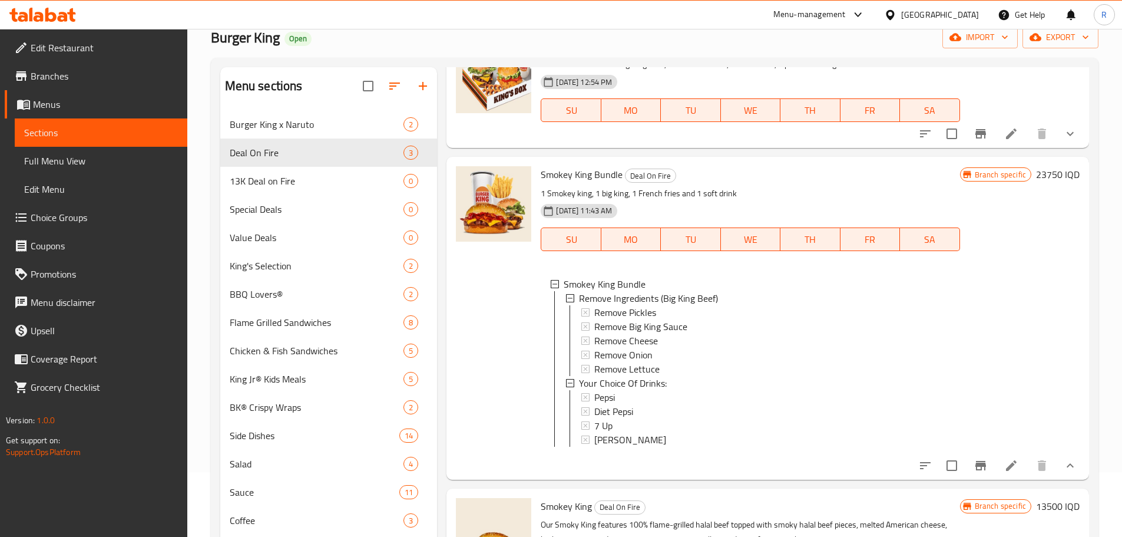
scroll to position [105, 0]
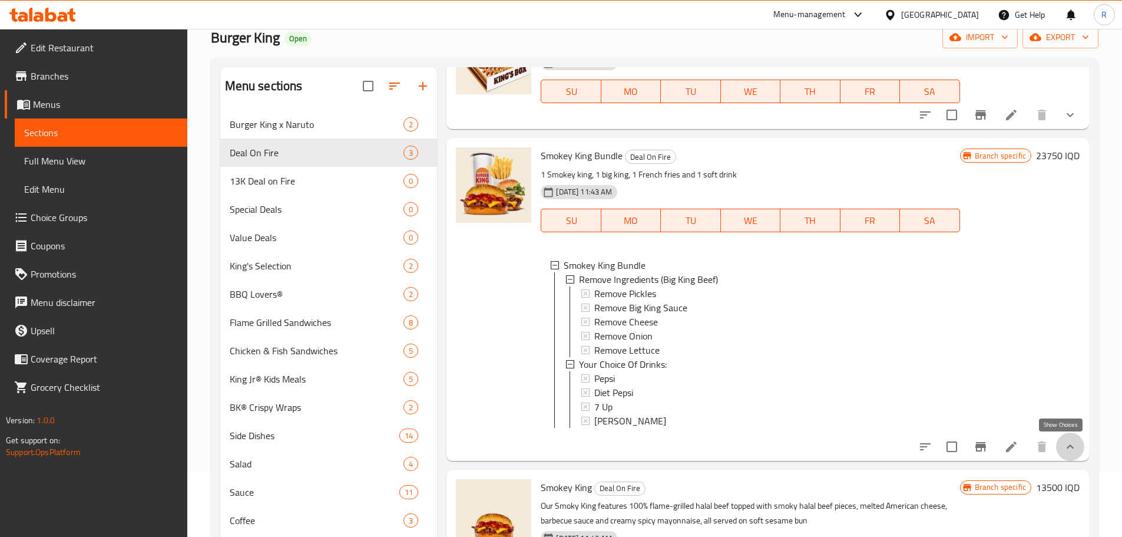
click at [1063, 443] on icon "show more" at bounding box center [1070, 446] width 14 height 14
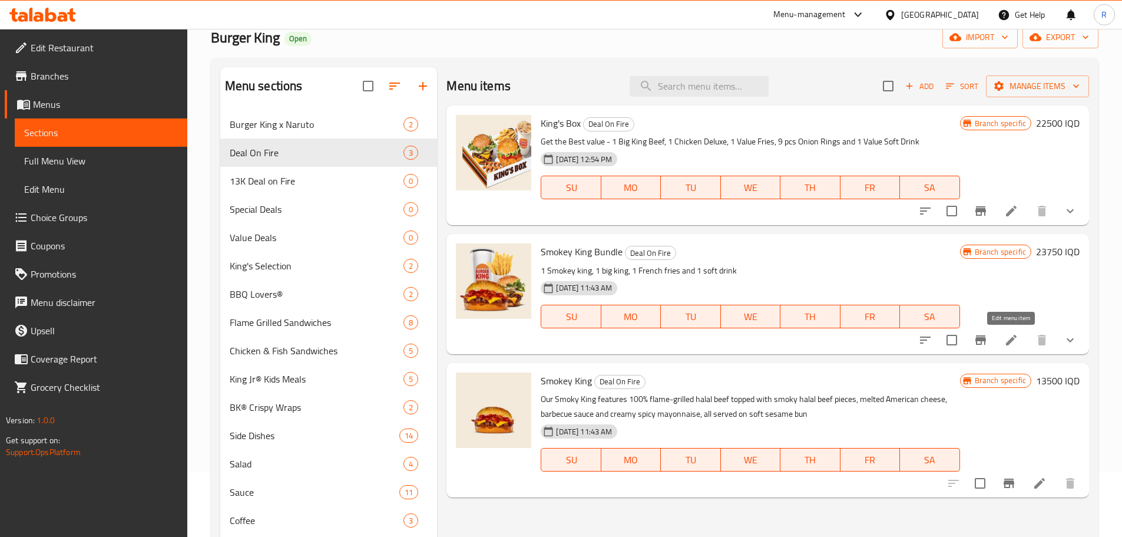
click at [1012, 342] on icon at bounding box center [1011, 340] width 11 height 11
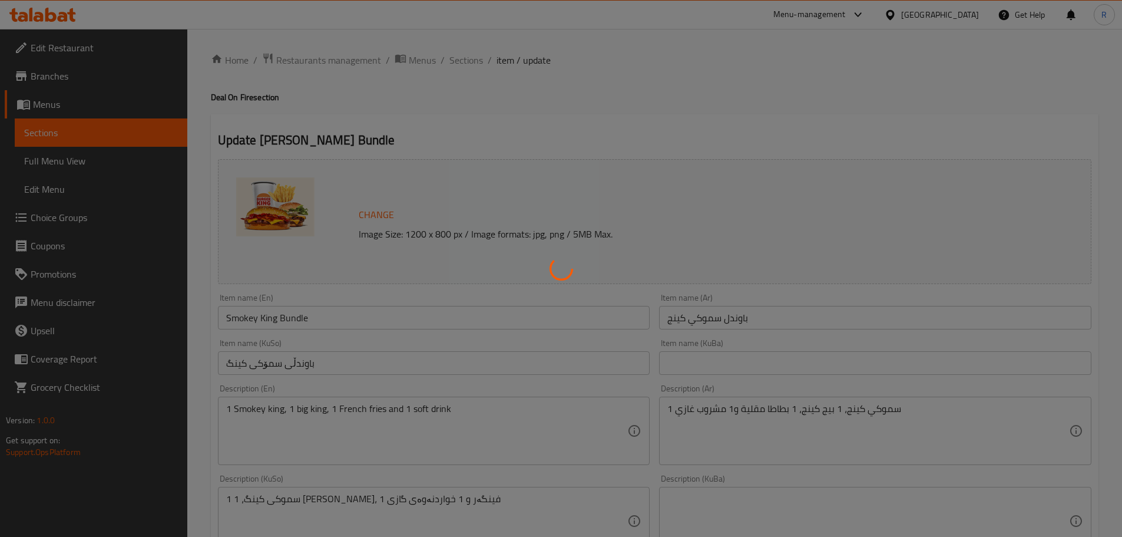
type input "إزالة المكونات (بیگ کنگ لحم)"
type input "لابردنی پێکهاتەکان (بیگ کینگ گۆشت)"
type input "0"
type input "1"
type input "إختيارك من المشروبات:"
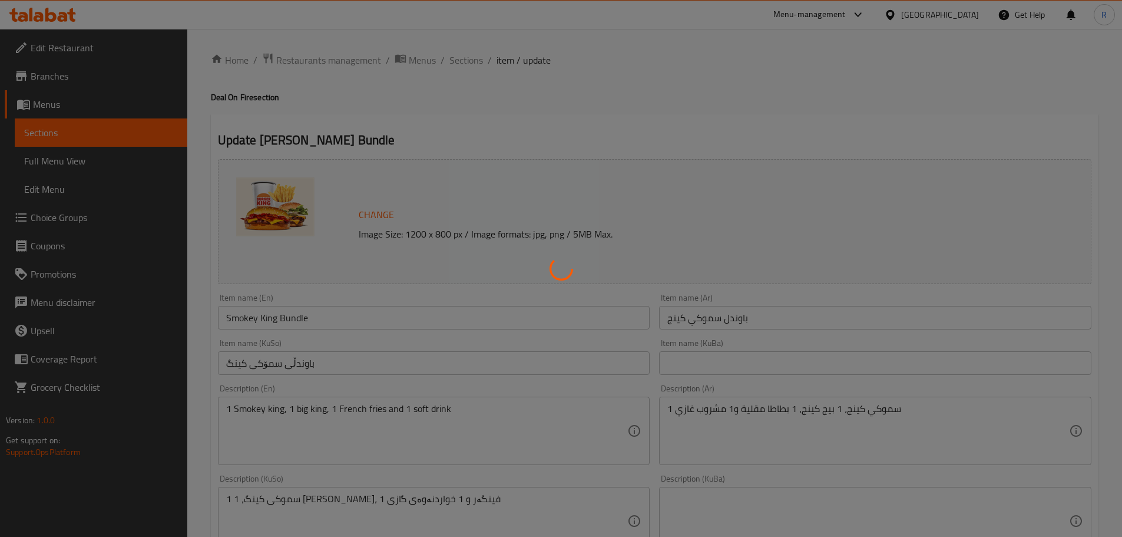
type input "هەڵبژاردنت لە خواردنەوەکان:"
type input "1"
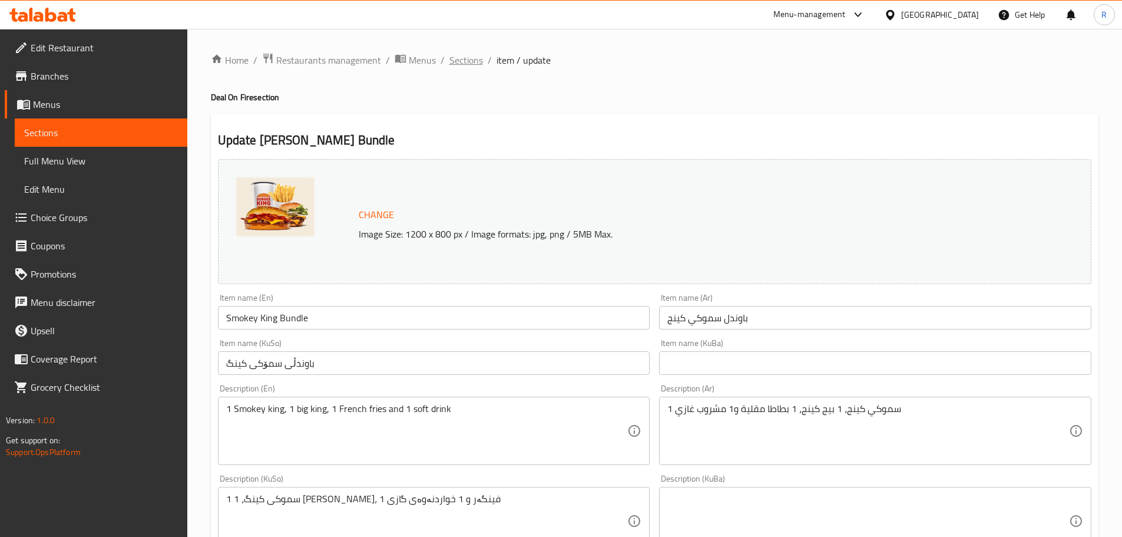
click at [466, 65] on span "Sections" at bounding box center [467, 60] width 34 height 14
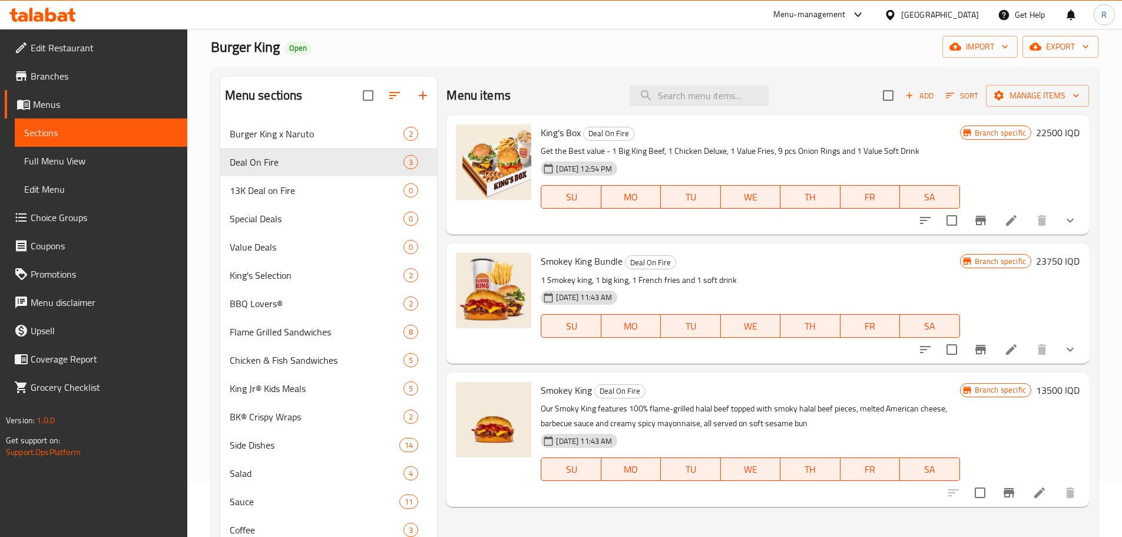
scroll to position [58, 0]
